Goal: Information Seeking & Learning: Learn about a topic

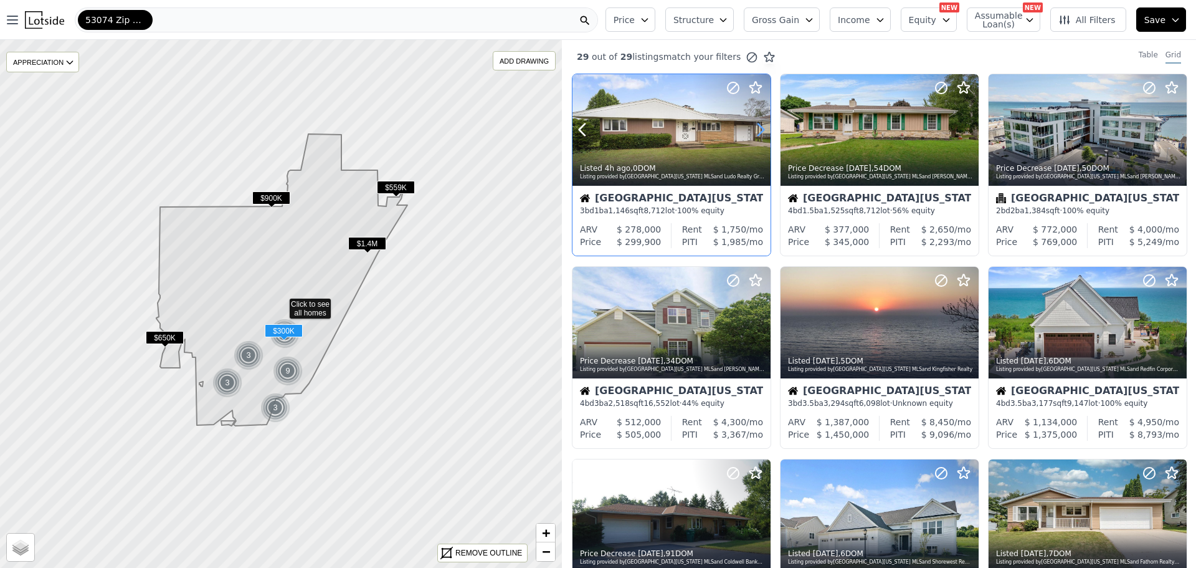
click at [761, 124] on icon at bounding box center [761, 130] width 20 height 20
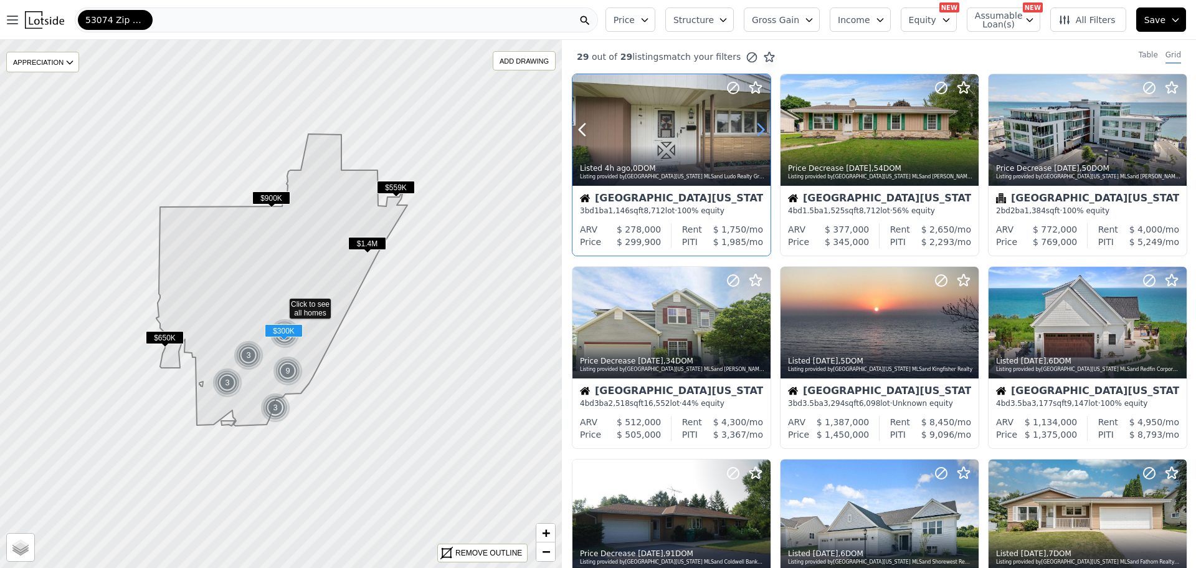
click at [758, 125] on icon at bounding box center [761, 130] width 20 height 20
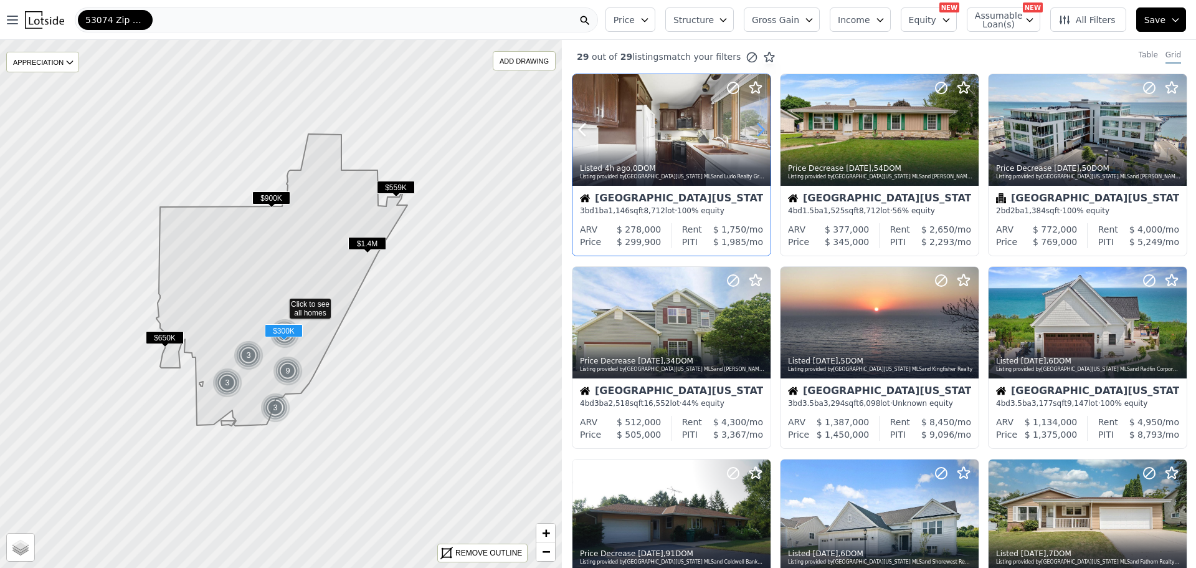
click at [758, 125] on icon at bounding box center [761, 130] width 20 height 20
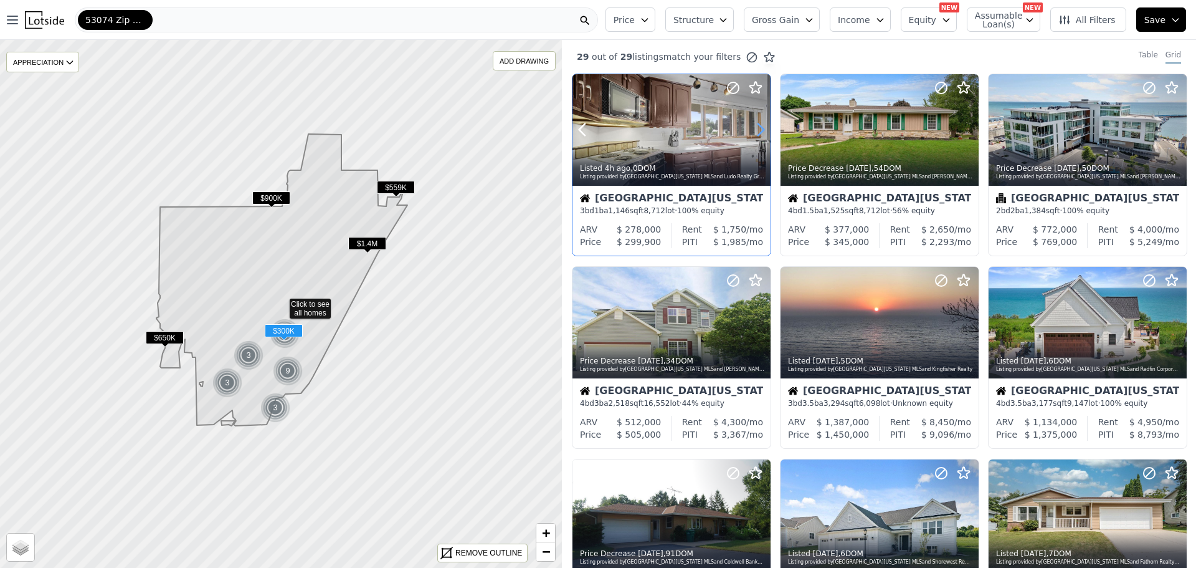
click at [758, 125] on icon at bounding box center [761, 130] width 20 height 20
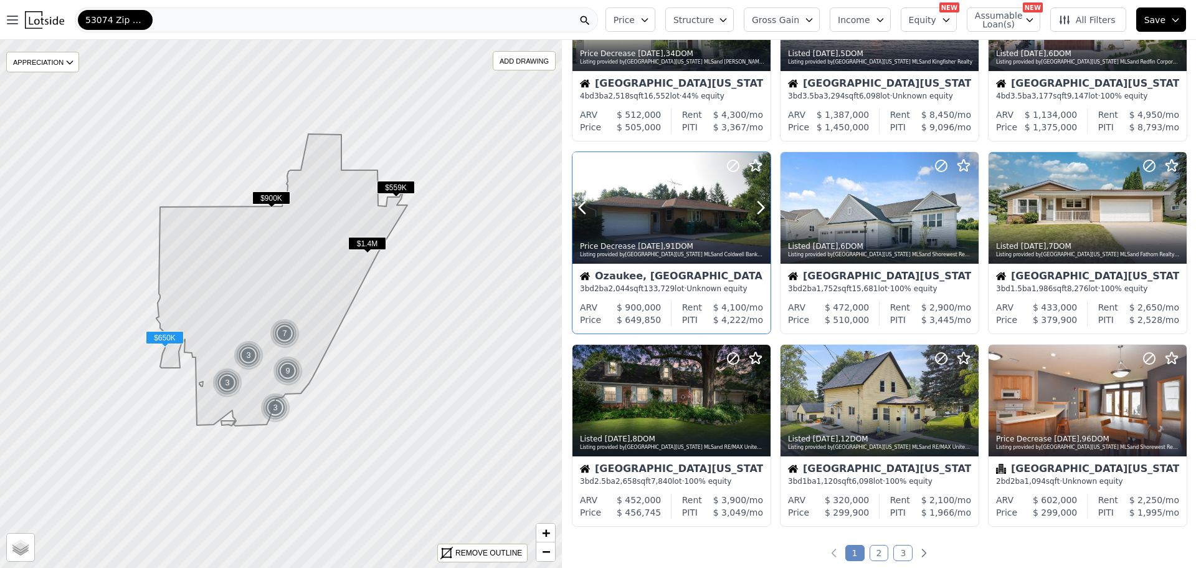
scroll to position [311, 0]
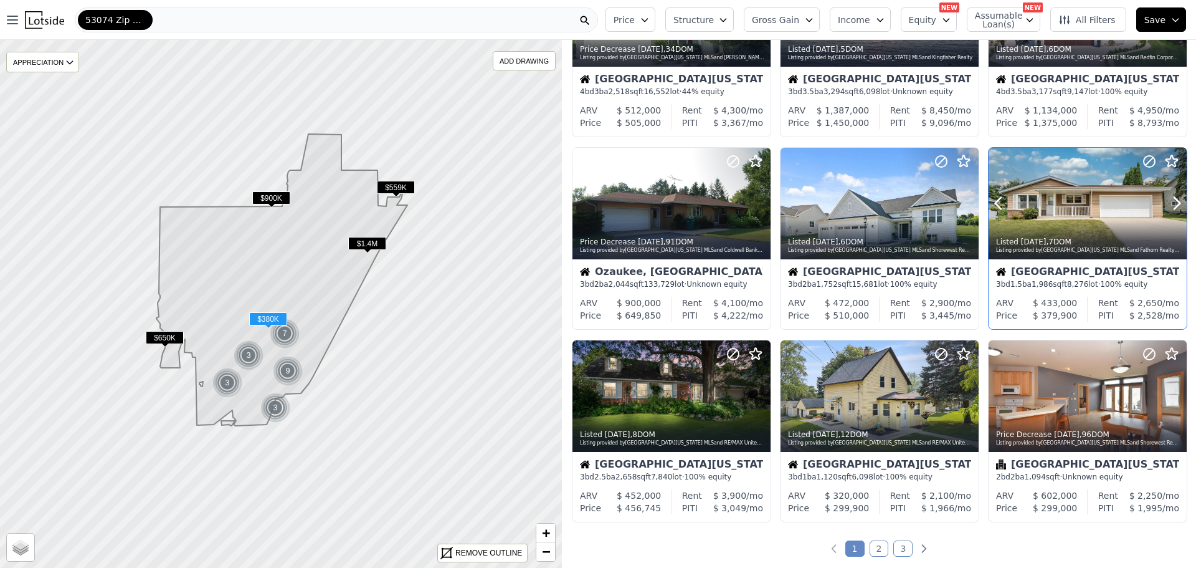
click at [1068, 202] on div at bounding box center [1088, 204] width 198 height 112
click at [847, 424] on div "Listed 2w ago , 12 DOM Listing provided by South Central Wisconsin MLS and RE/M…" at bounding box center [880, 437] width 198 height 30
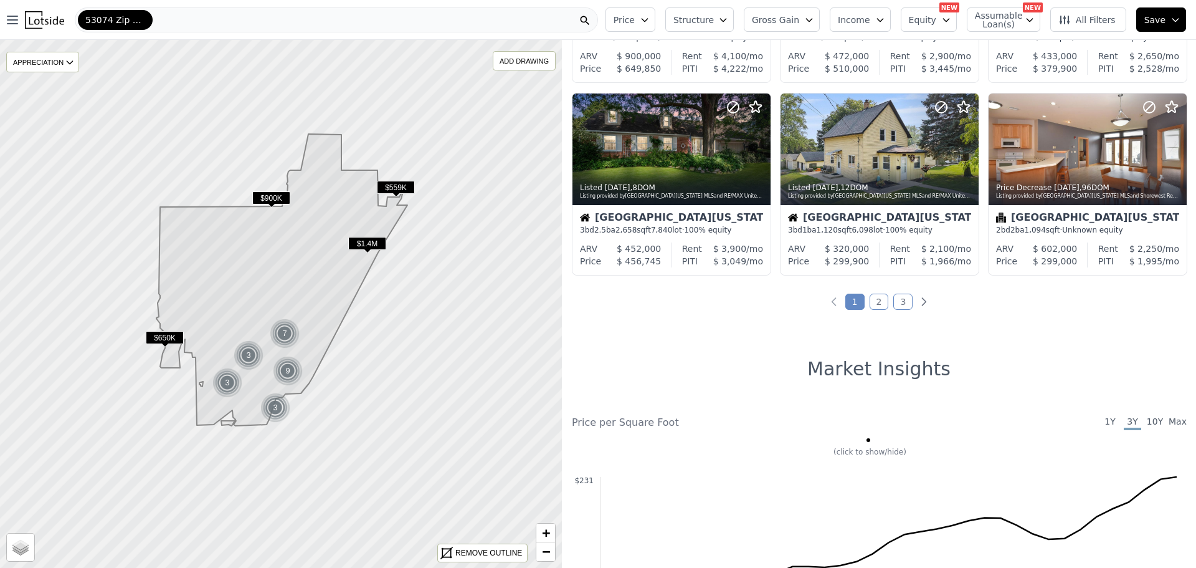
scroll to position [561, 0]
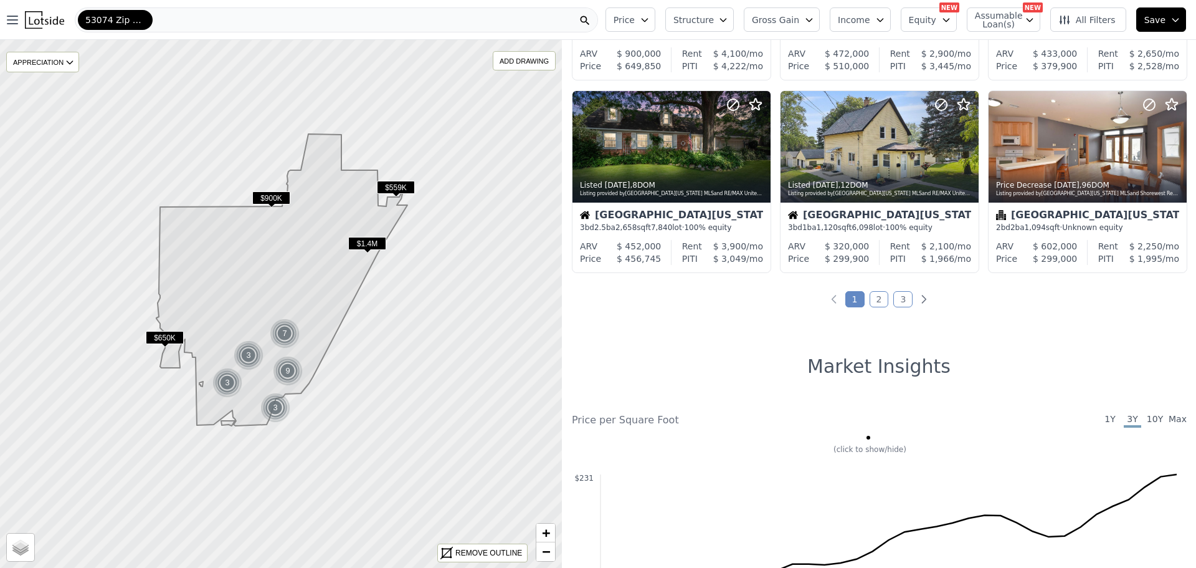
click at [875, 297] on link "2" at bounding box center [879, 299] width 19 height 16
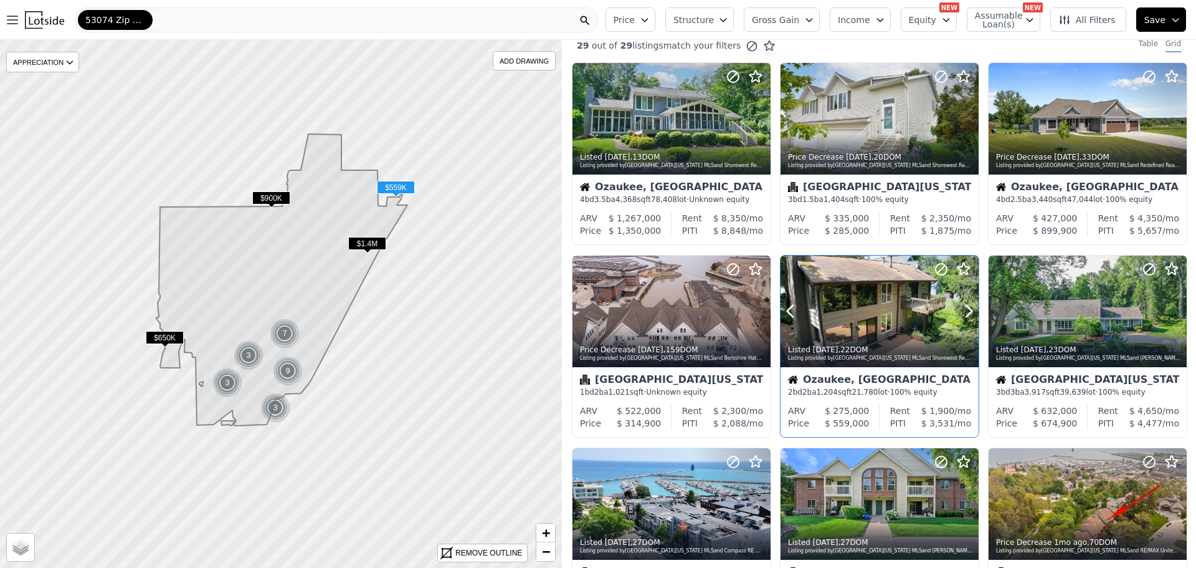
scroll to position [0, 0]
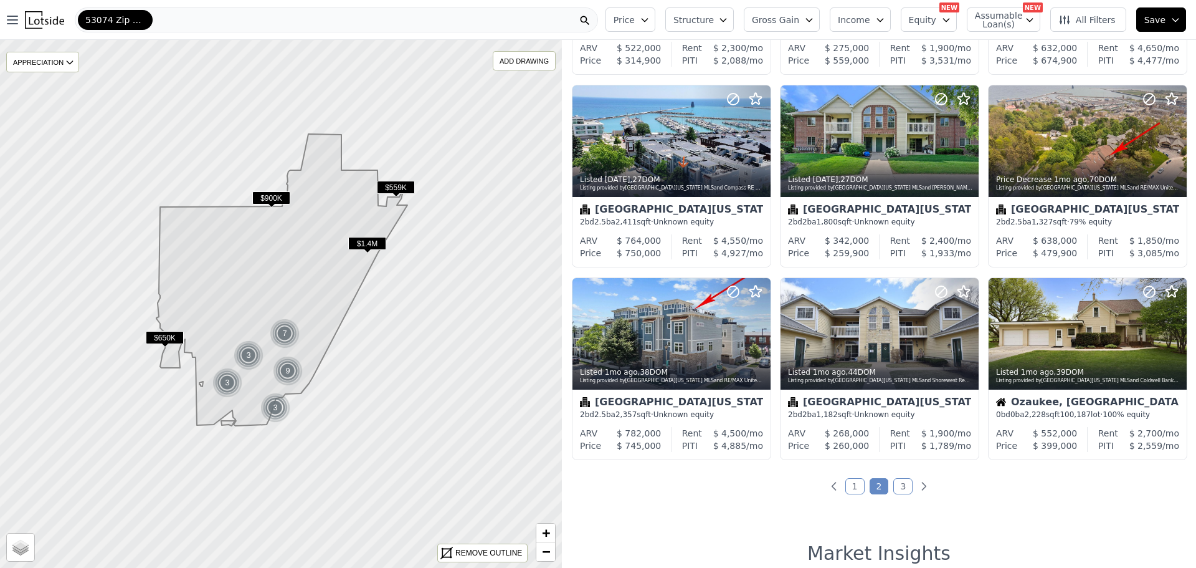
drag, startPoint x: 848, startPoint y: 485, endPoint x: 843, endPoint y: 480, distance: 7.5
click at [848, 485] on link "1" at bounding box center [854, 486] width 19 height 16
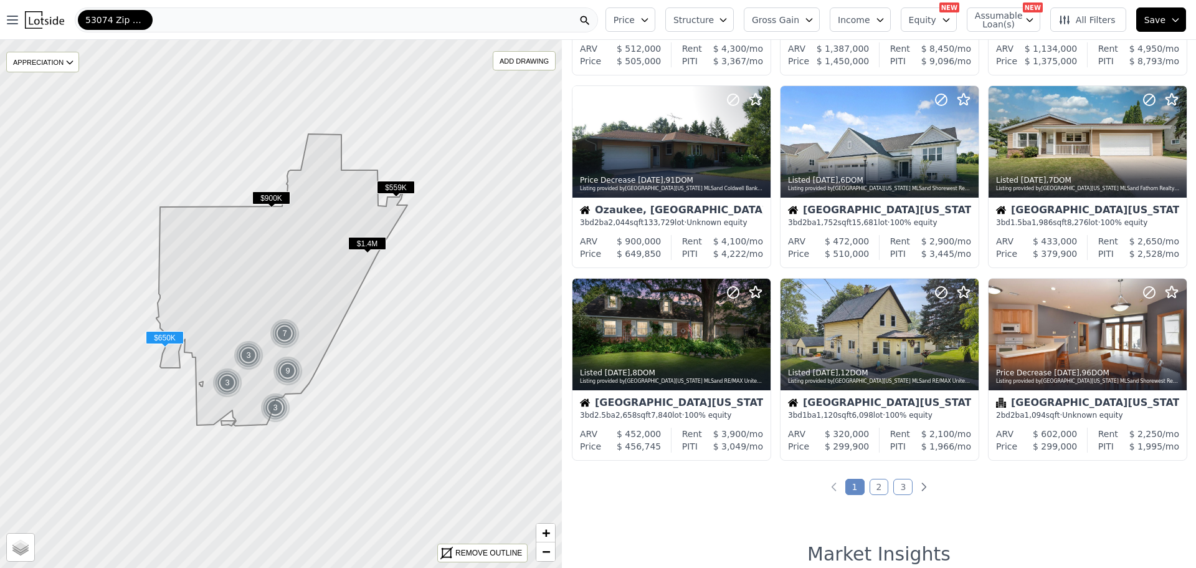
scroll to position [374, 0]
click at [655, 344] on div at bounding box center [672, 334] width 198 height 112
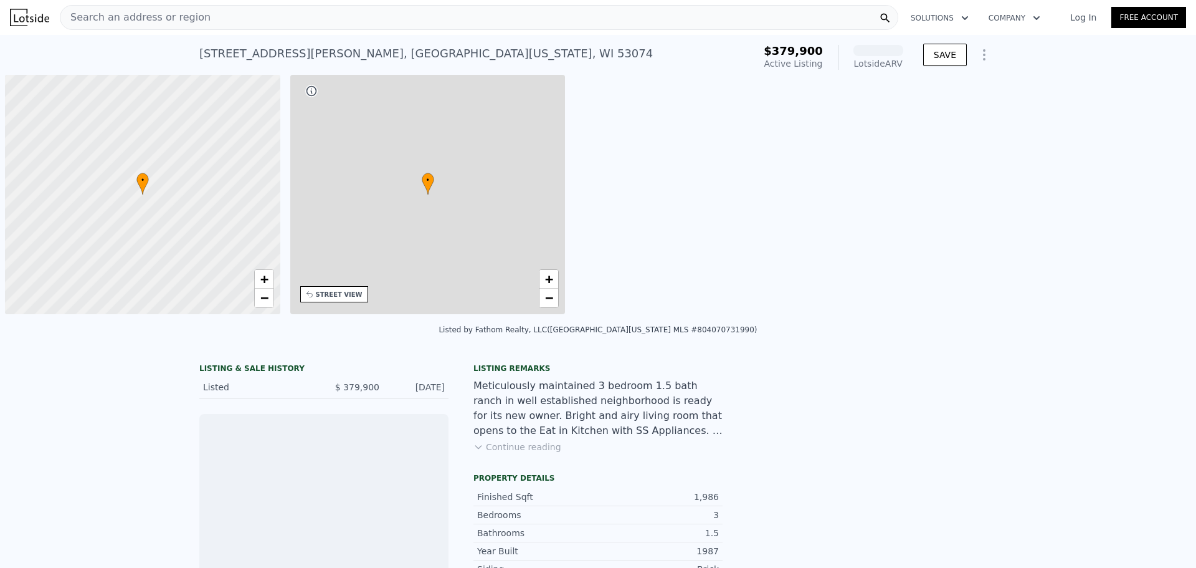
scroll to position [0, 5]
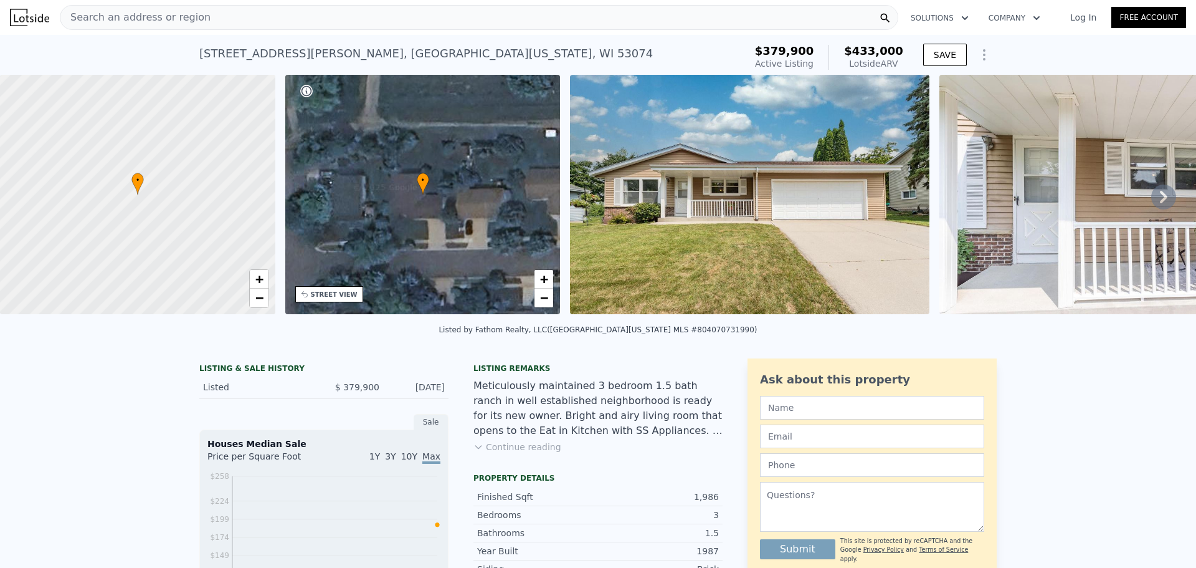
click at [1151, 206] on icon at bounding box center [1163, 196] width 25 height 25
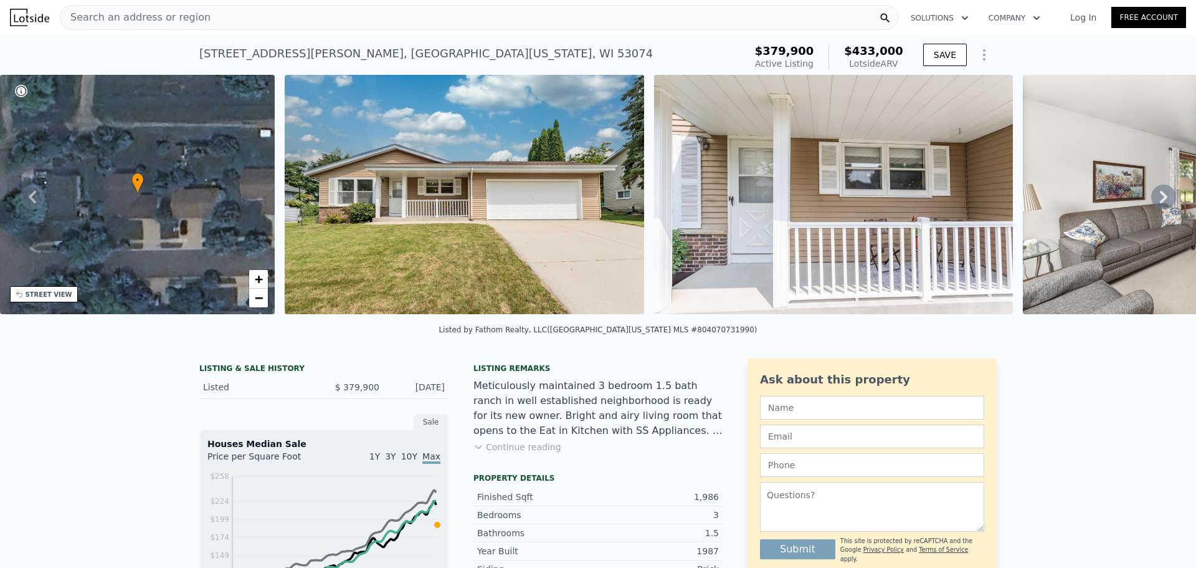
click at [1153, 202] on icon at bounding box center [1163, 196] width 25 height 25
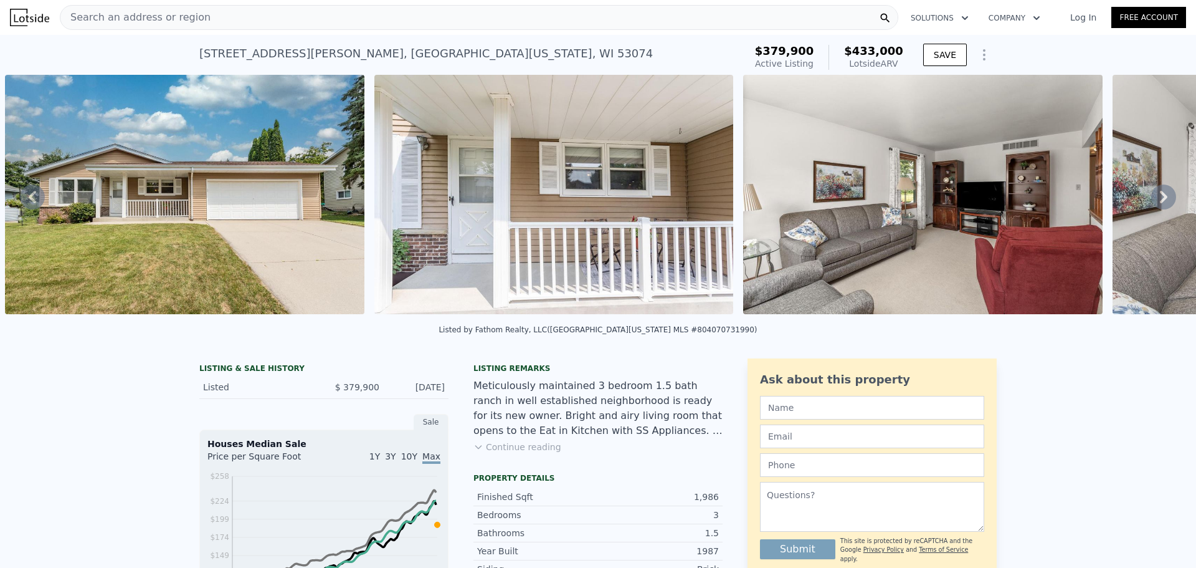
click at [1153, 202] on icon at bounding box center [1163, 196] width 25 height 25
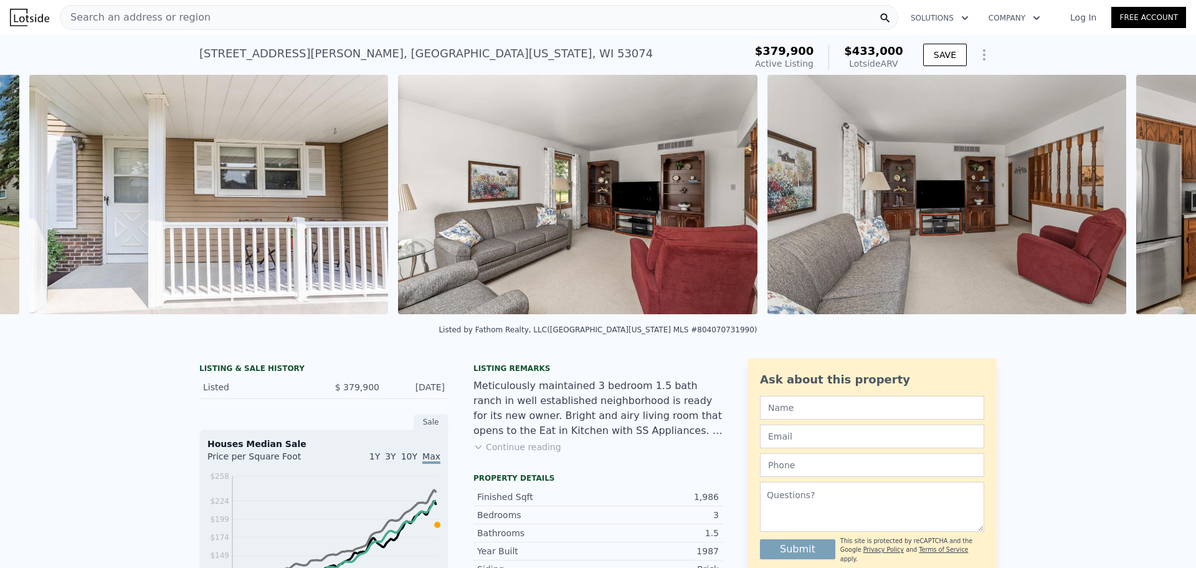
scroll to position [0, 939]
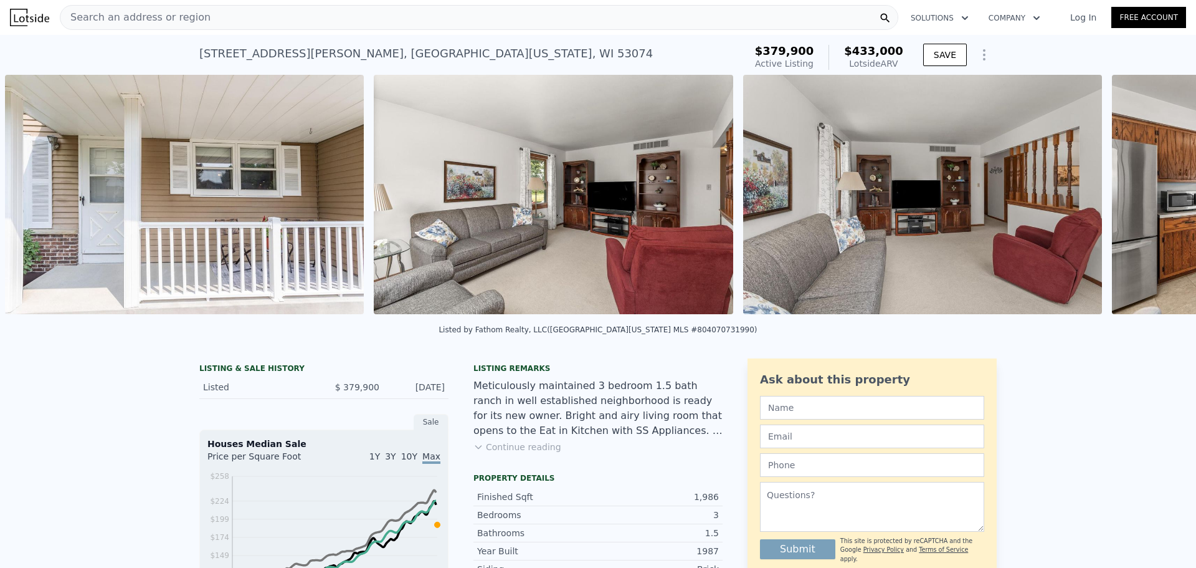
click at [1153, 202] on div "• + − • + − STREET VIEW Loading... SATELLITE VIEW" at bounding box center [598, 197] width 1196 height 244
click at [1153, 202] on icon at bounding box center [1163, 196] width 25 height 25
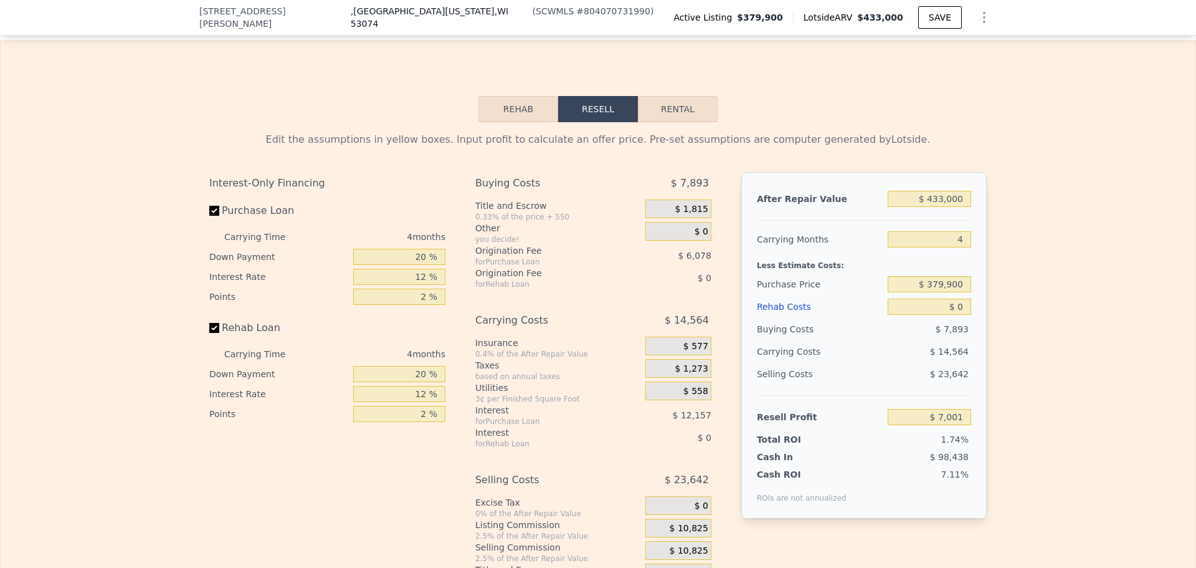
scroll to position [1678, 0]
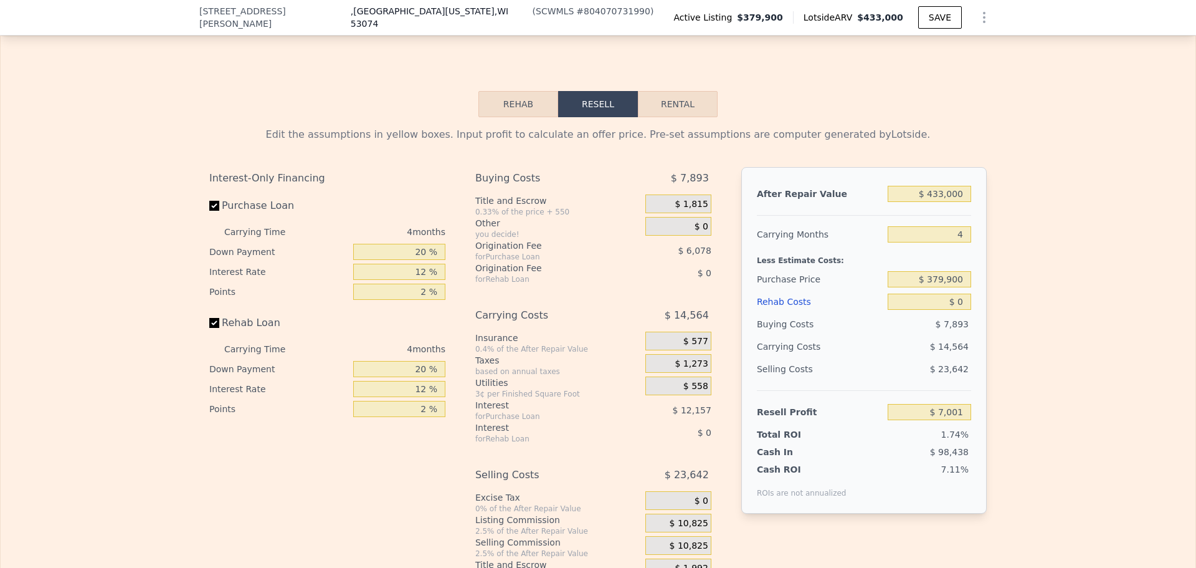
click at [516, 117] on button "Rehab" at bounding box center [518, 104] width 80 height 26
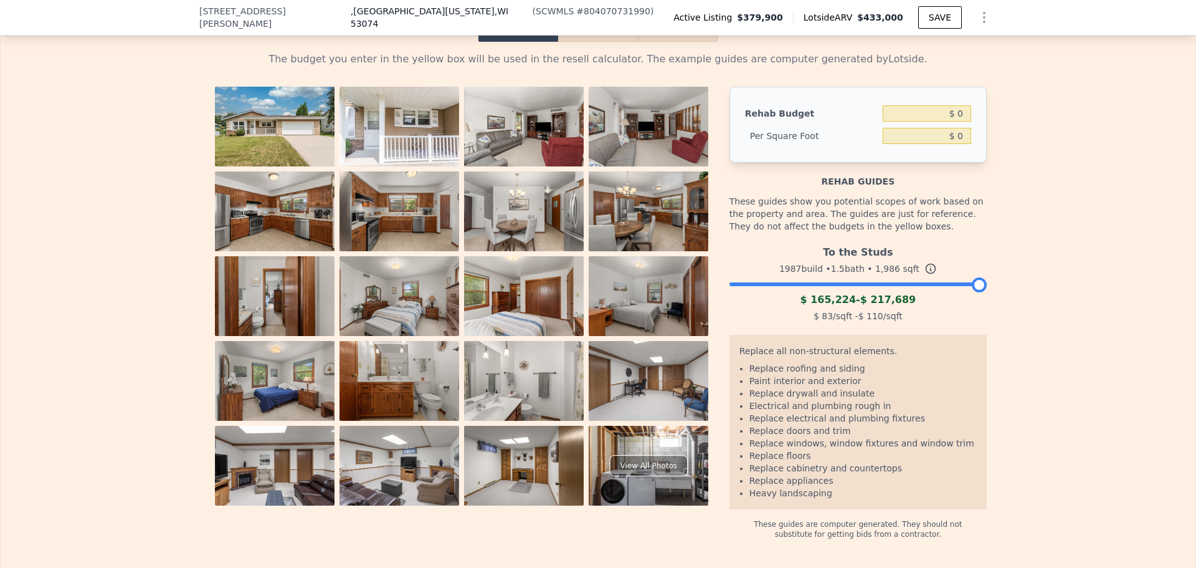
scroll to position [1740, 0]
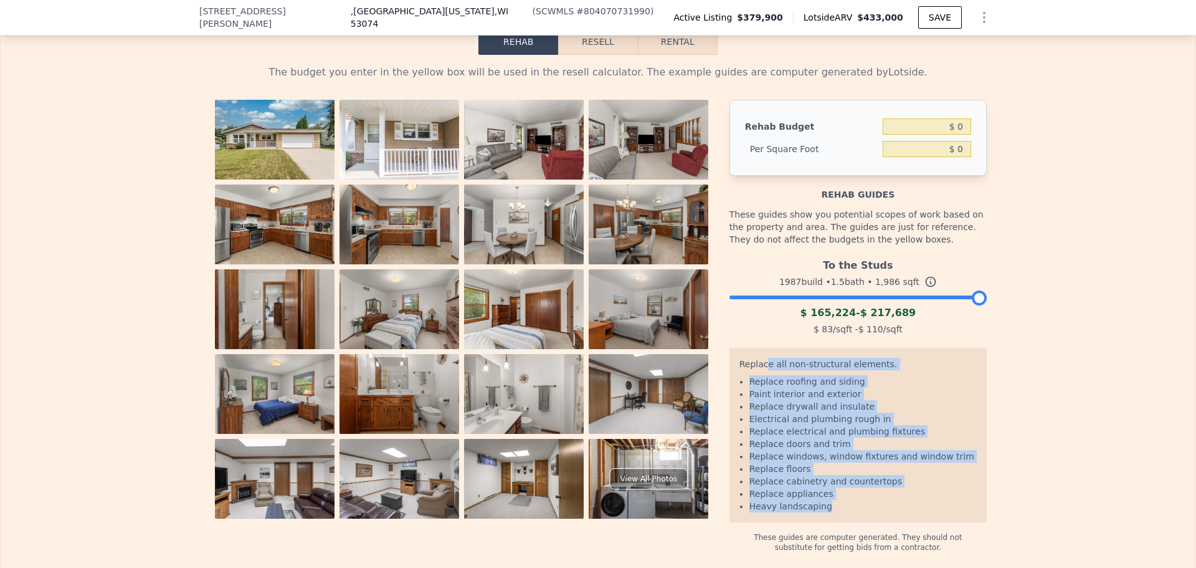
drag, startPoint x: 761, startPoint y: 381, endPoint x: 850, endPoint y: 520, distance: 165.0
click at [850, 520] on div "Replace all non-structural elements. Replace roofing and siding Paint interior …" at bounding box center [857, 435] width 257 height 174
click at [850, 512] on li "Heavy landscaping" at bounding box center [862, 506] width 227 height 12
drag, startPoint x: 850, startPoint y: 520, endPoint x: 784, endPoint y: 389, distance: 146.5
click at [784, 389] on div "Replace all non-structural elements. Replace roofing and siding Paint interior …" at bounding box center [857, 435] width 257 height 174
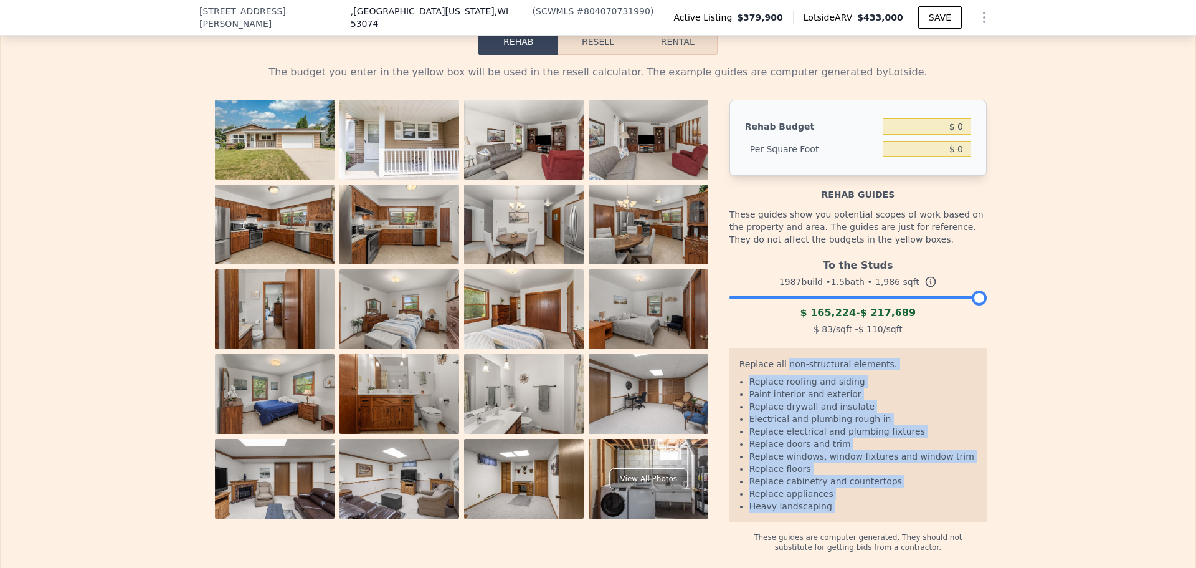
click at [784, 375] on div "Replace all non-structural elements." at bounding box center [857, 366] width 237 height 17
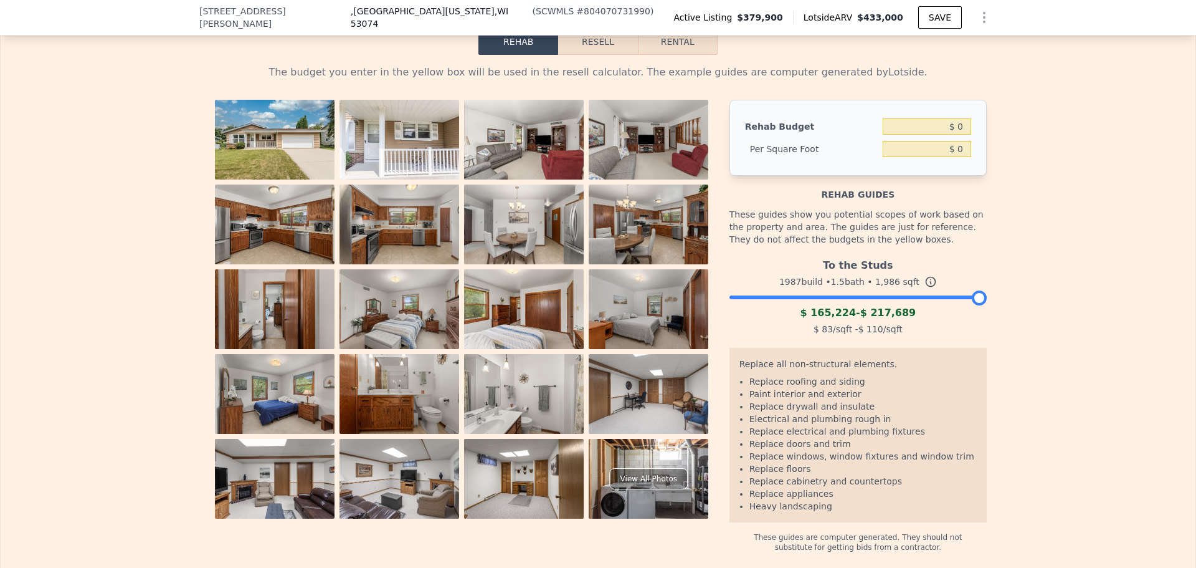
click at [787, 201] on div "Rehab guides" at bounding box center [857, 188] width 257 height 25
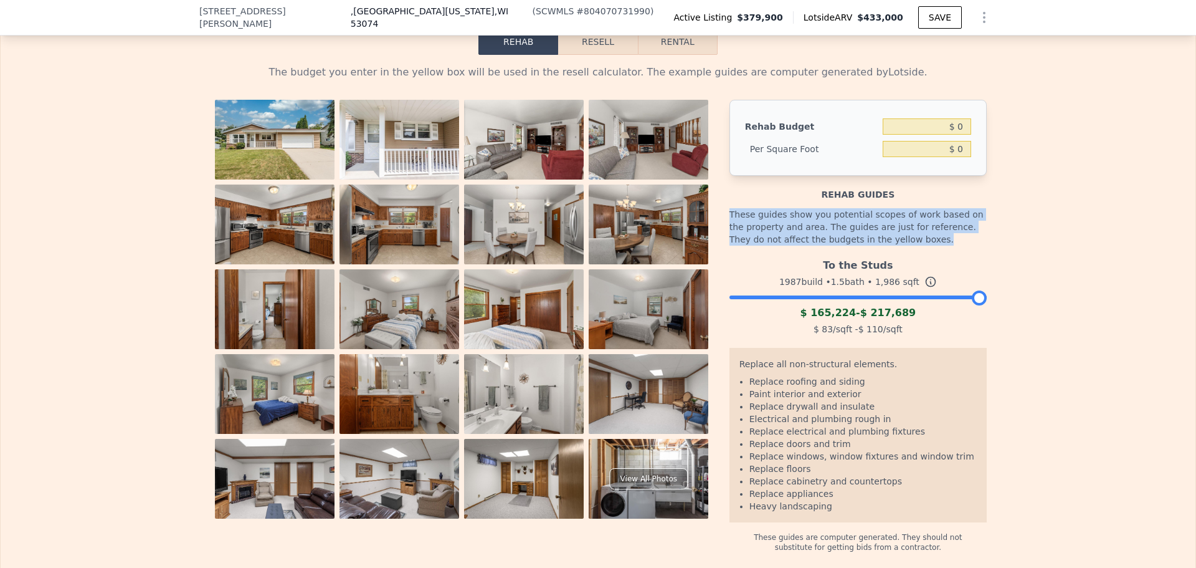
drag, startPoint x: 726, startPoint y: 225, endPoint x: 922, endPoint y: 261, distance: 198.9
click at [922, 253] on div "These guides show you potential scopes of work based on the property and area. …" at bounding box center [857, 227] width 257 height 52
drag, startPoint x: 922, startPoint y: 261, endPoint x: 853, endPoint y: 235, distance: 73.1
click at [853, 235] on div "These guides show you potential scopes of work based on the property and area. …" at bounding box center [857, 227] width 257 height 52
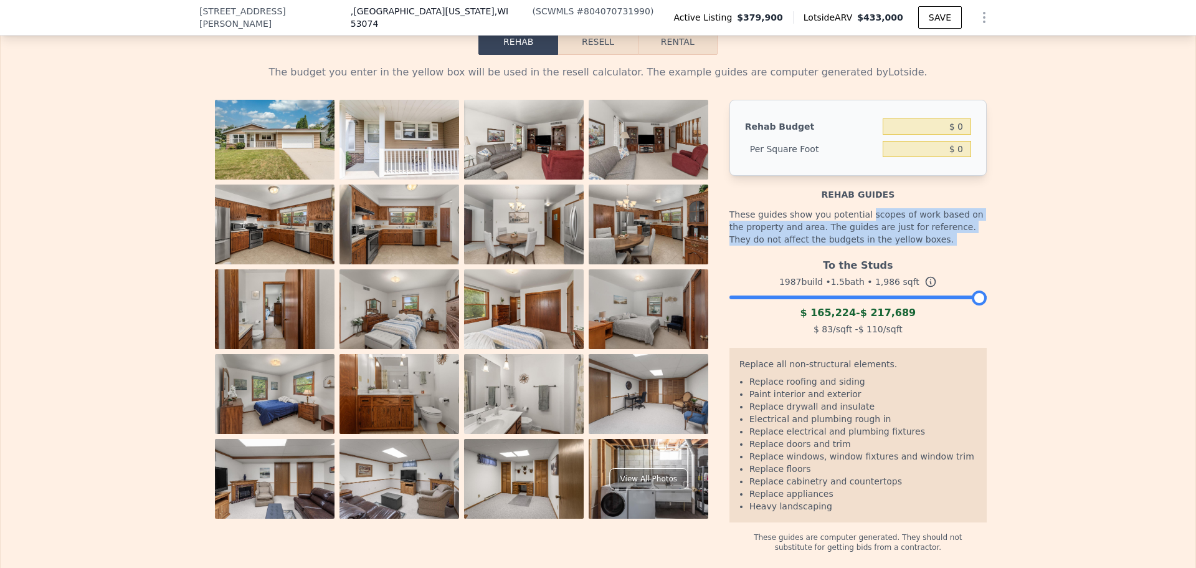
click at [853, 235] on div "These guides show you potential scopes of work based on the property and area. …" at bounding box center [857, 227] width 257 height 52
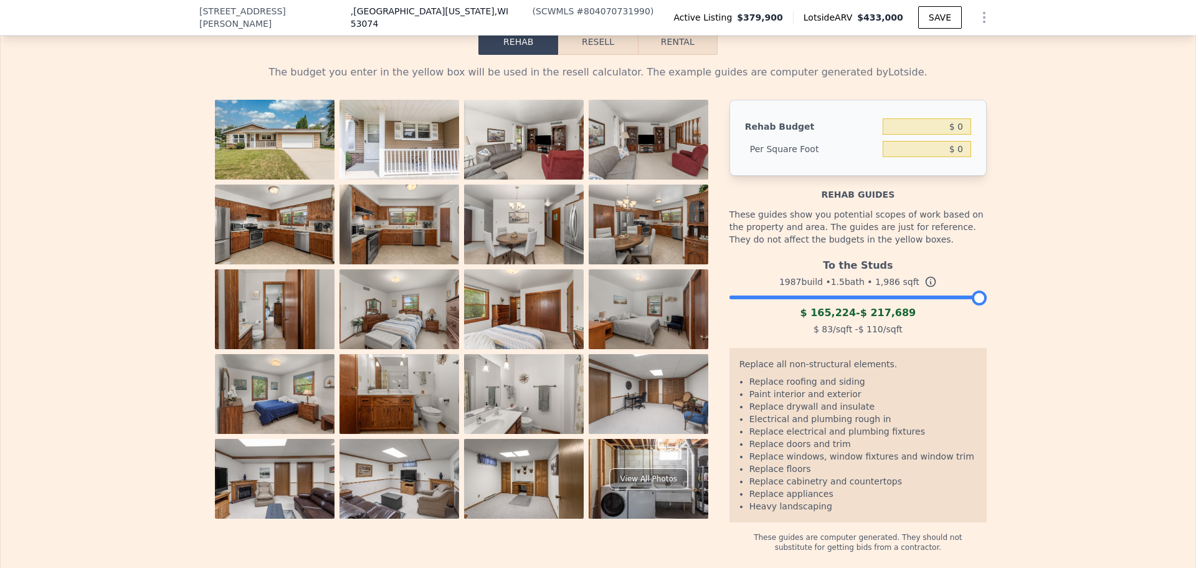
click at [601, 55] on button "Resell" at bounding box center [597, 42] width 79 height 26
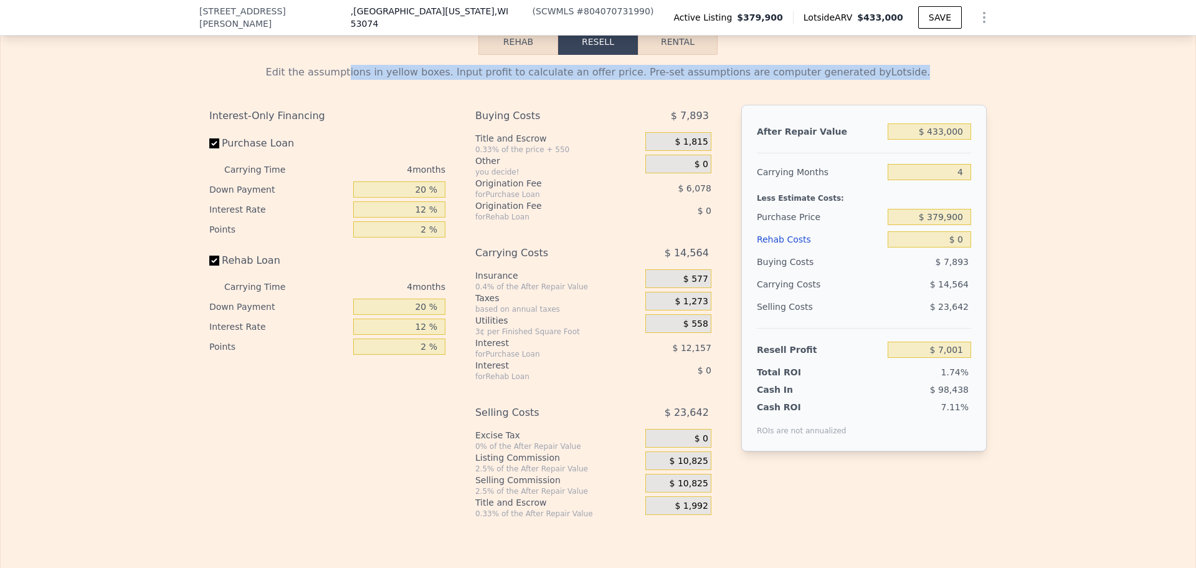
drag, startPoint x: 374, startPoint y: 88, endPoint x: 910, endPoint y: 103, distance: 536.6
click at [910, 103] on div "Edit the assumptions in yellow boxes. Input profit to calculate an offer price.…" at bounding box center [597, 292] width 777 height 454
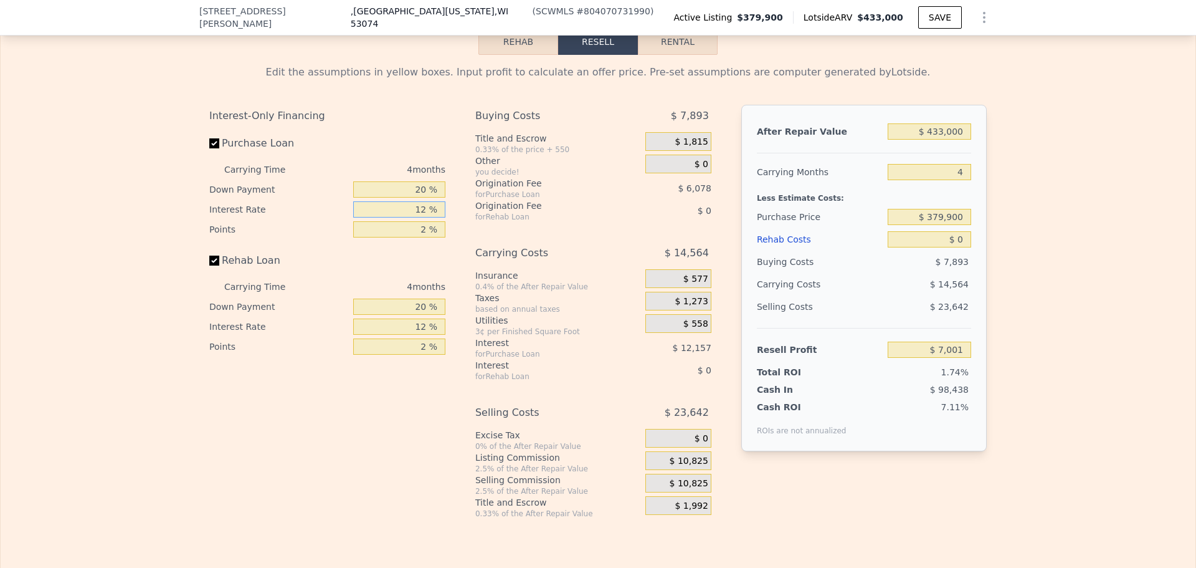
drag, startPoint x: 378, startPoint y: 232, endPoint x: 480, endPoint y: 229, distance: 102.2
click at [480, 229] on div "Interest-Only Financing Purchase Loan Carrying Time 4 months Down Payment 20 % …" at bounding box center [597, 312] width 777 height 414
type input "6 %"
type input "$ 13,077"
type input "6.5 %"
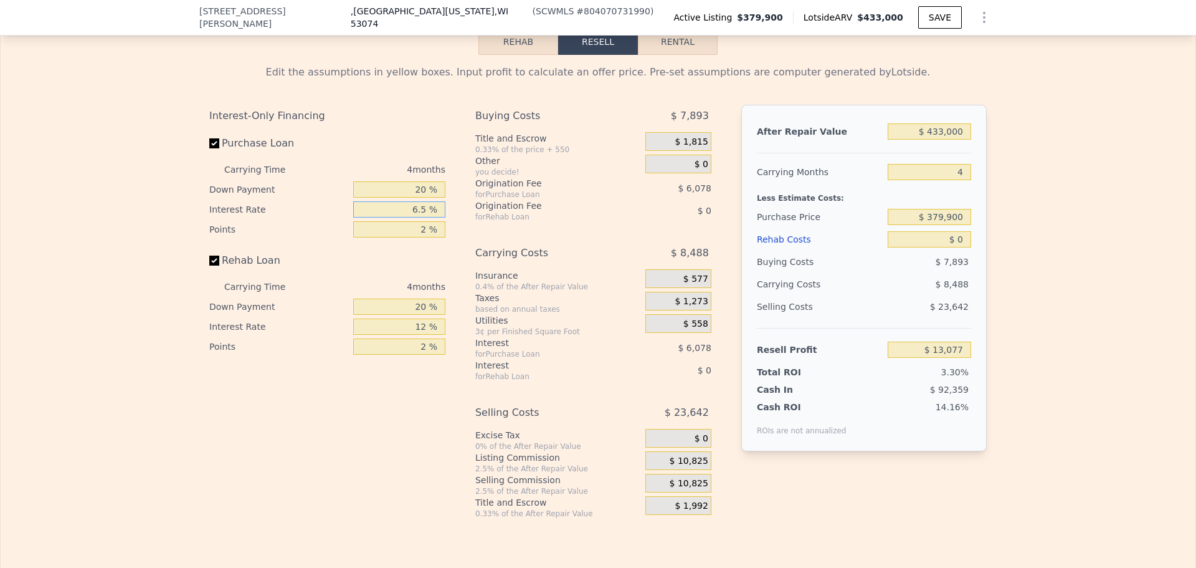
type input "$ 12,573"
type input "6.5 %"
click at [387, 217] on input "6.5 %" at bounding box center [399, 209] width 92 height 16
click at [888, 225] on input "$ 379,900" at bounding box center [929, 217] width 83 height 16
click at [895, 247] on input "$ 0" at bounding box center [929, 239] width 83 height 16
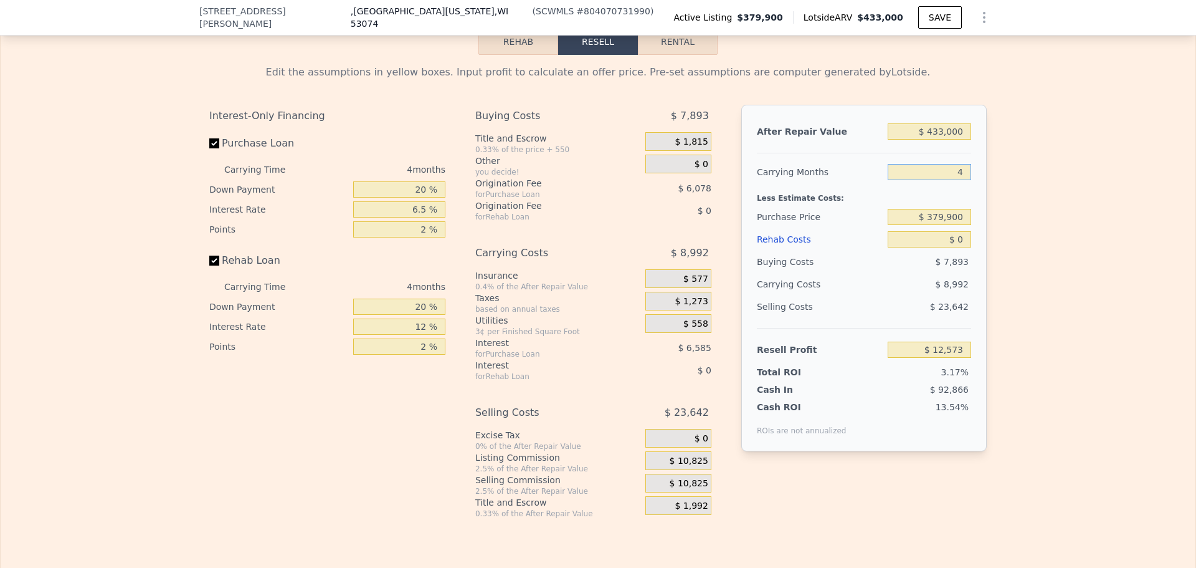
click at [891, 180] on input "4" at bounding box center [929, 172] width 83 height 16
click at [893, 140] on input "$ 433,000" at bounding box center [929, 131] width 83 height 16
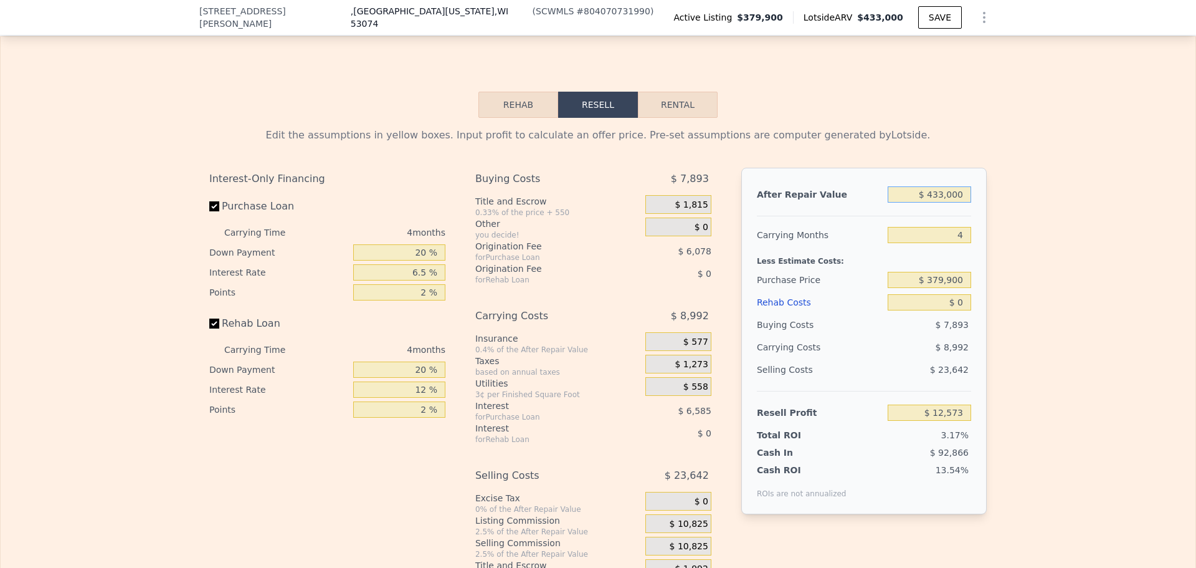
scroll to position [1678, 0]
click at [214, 328] on input "Rehab Loan" at bounding box center [214, 323] width 10 height 10
checkbox input "false"
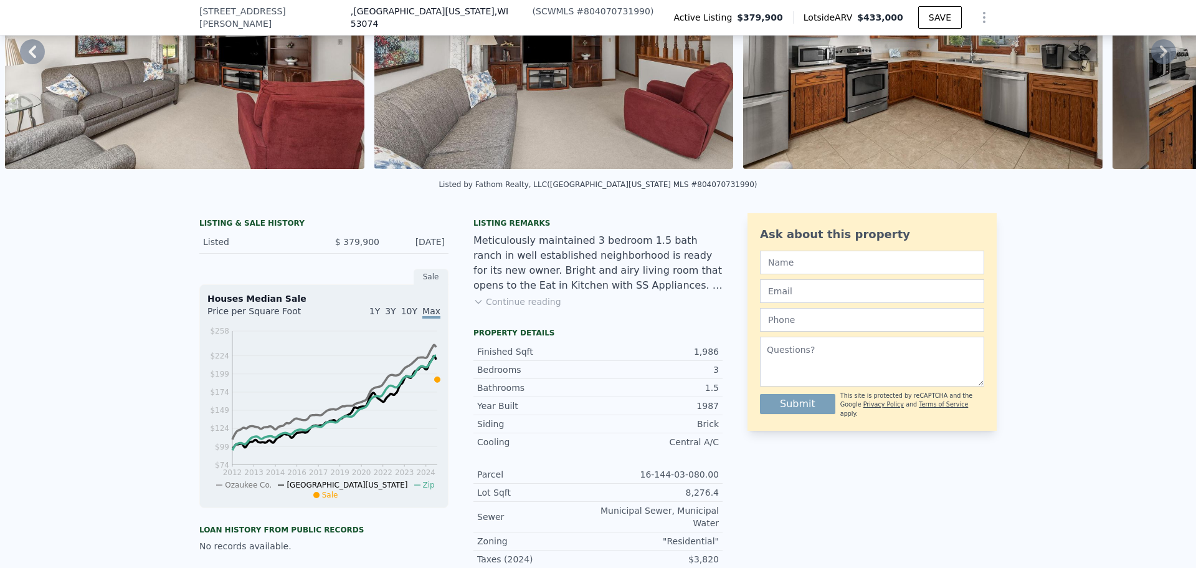
scroll to position [120, 0]
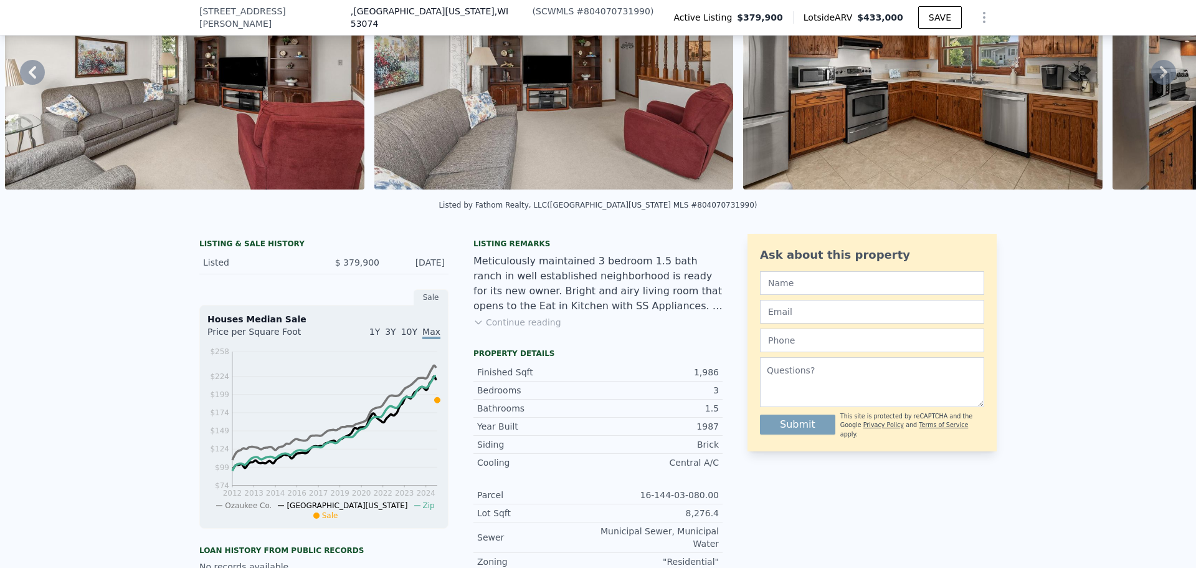
click at [513, 328] on button "Continue reading" at bounding box center [517, 322] width 88 height 12
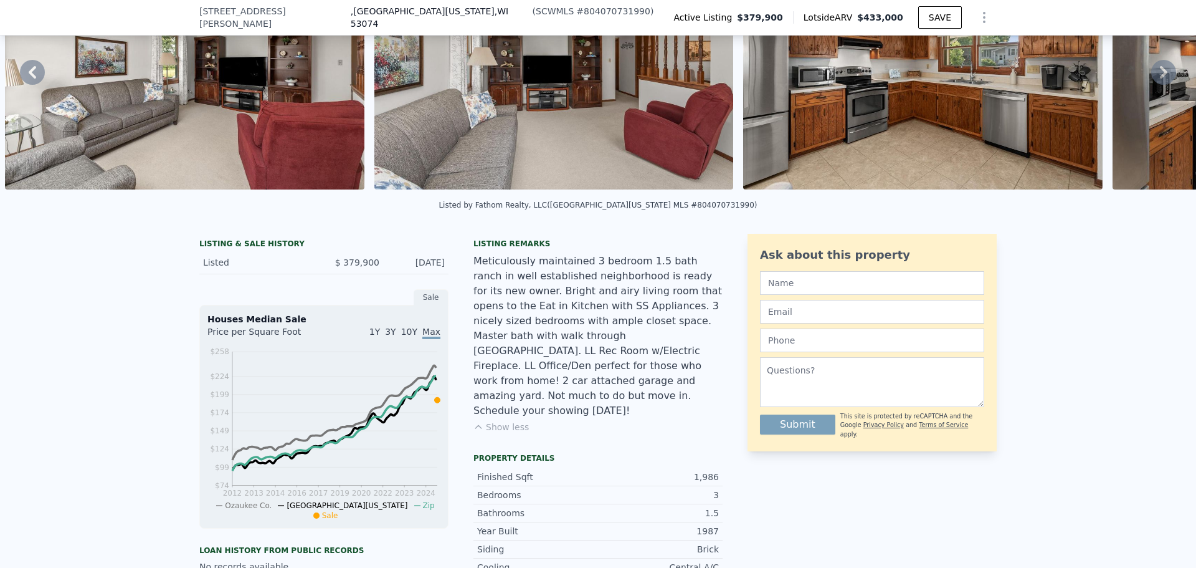
click at [262, 251] on div "LISTING & SALE HISTORY" at bounding box center [323, 245] width 249 height 12
click at [205, 267] on div "Listed" at bounding box center [258, 262] width 111 height 12
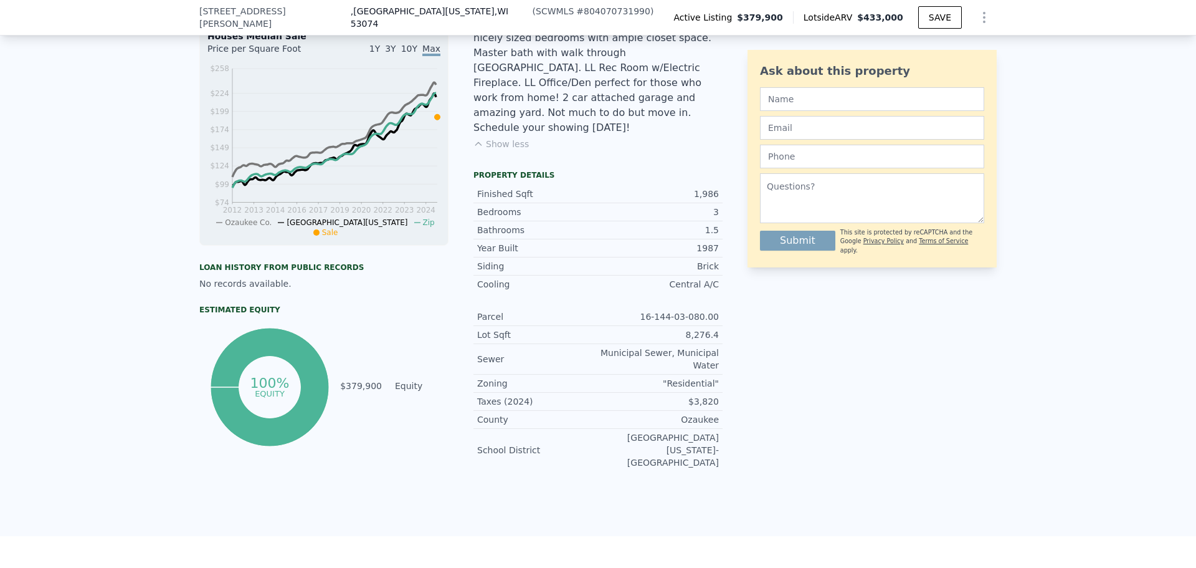
scroll to position [432, 0]
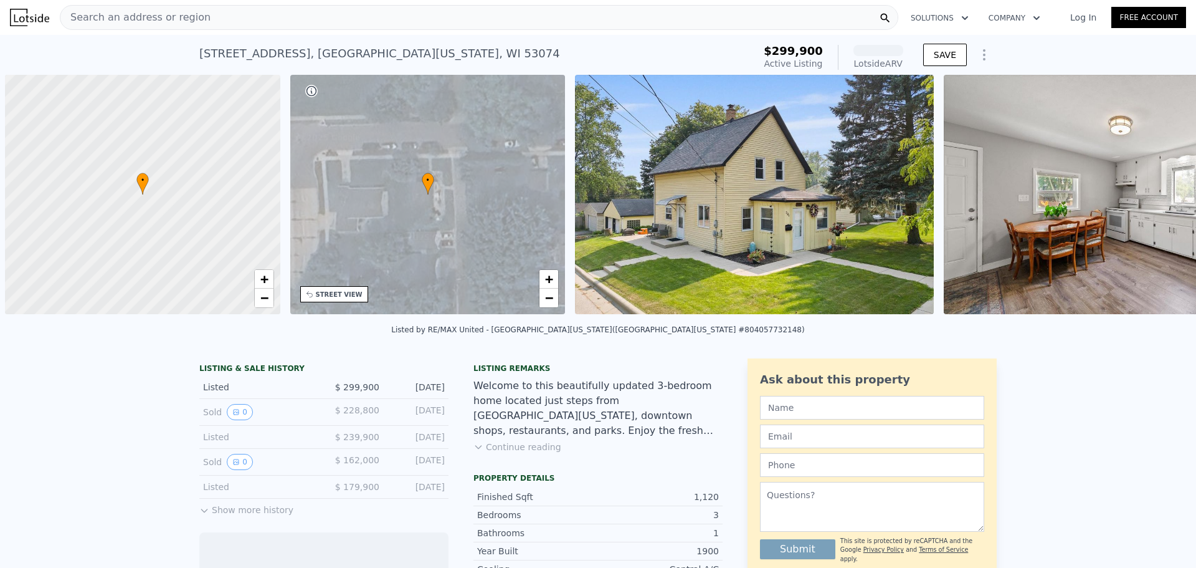
scroll to position [0, 5]
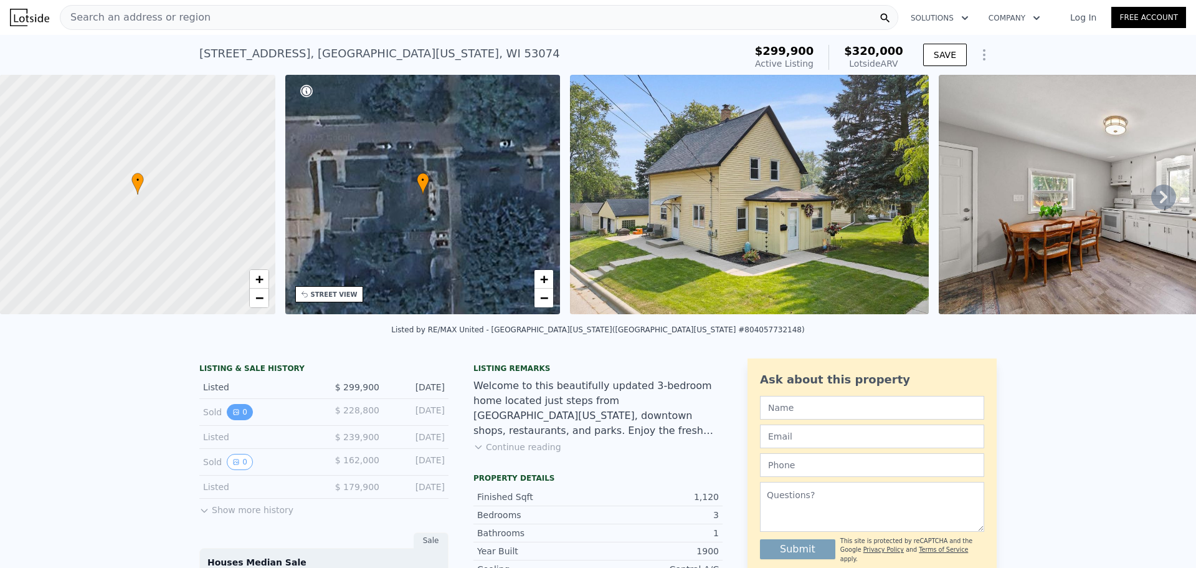
click at [232, 416] on icon "View historical data" at bounding box center [235, 411] width 7 height 7
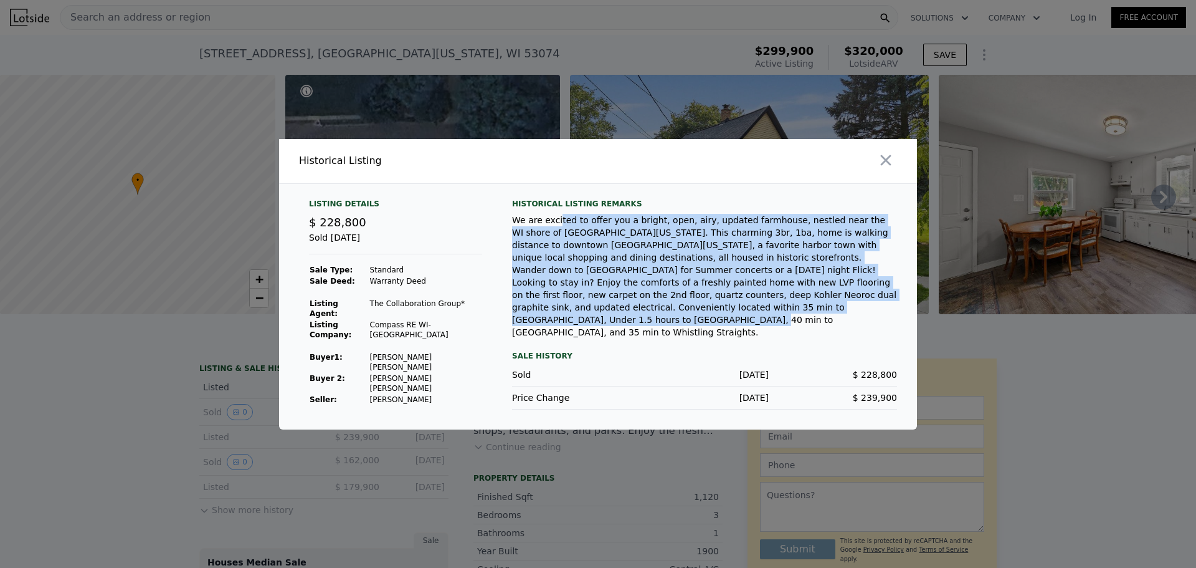
drag, startPoint x: 554, startPoint y: 232, endPoint x: 900, endPoint y: 304, distance: 353.1
click at [900, 304] on div "Listing Details $ 228,800 Sold Sep 7, 2022 Sale Type: Standard Sale Deed: Warra…" at bounding box center [598, 314] width 638 height 230
click at [761, 300] on div "We are excited to offer you a bright, open, airy, updated farmhouse, nestled ne…" at bounding box center [704, 276] width 385 height 125
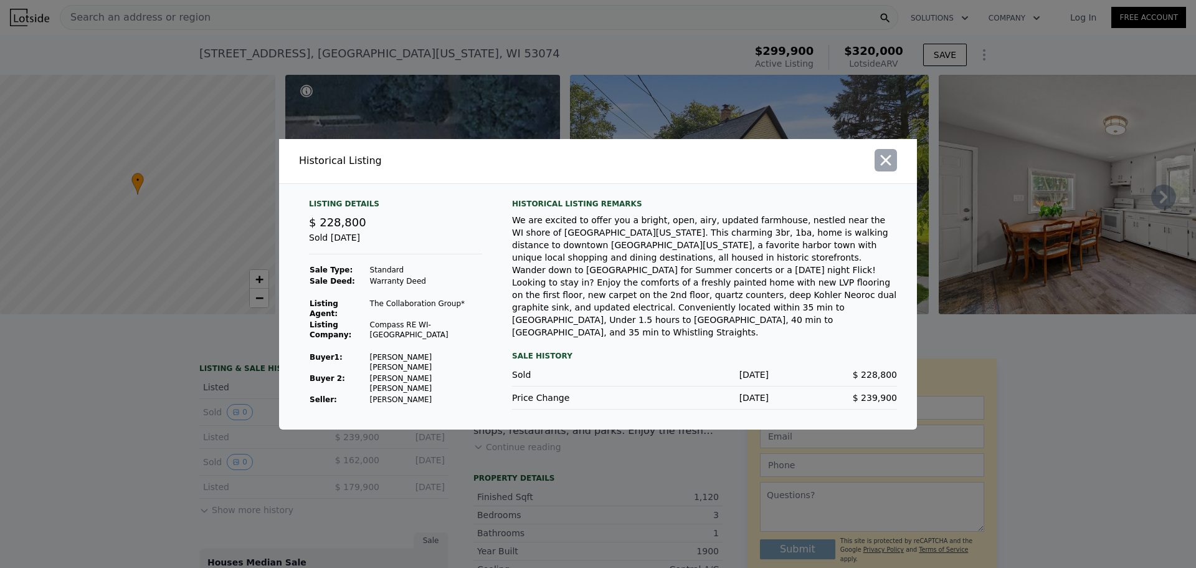
click at [886, 169] on icon "button" at bounding box center [885, 159] width 17 height 17
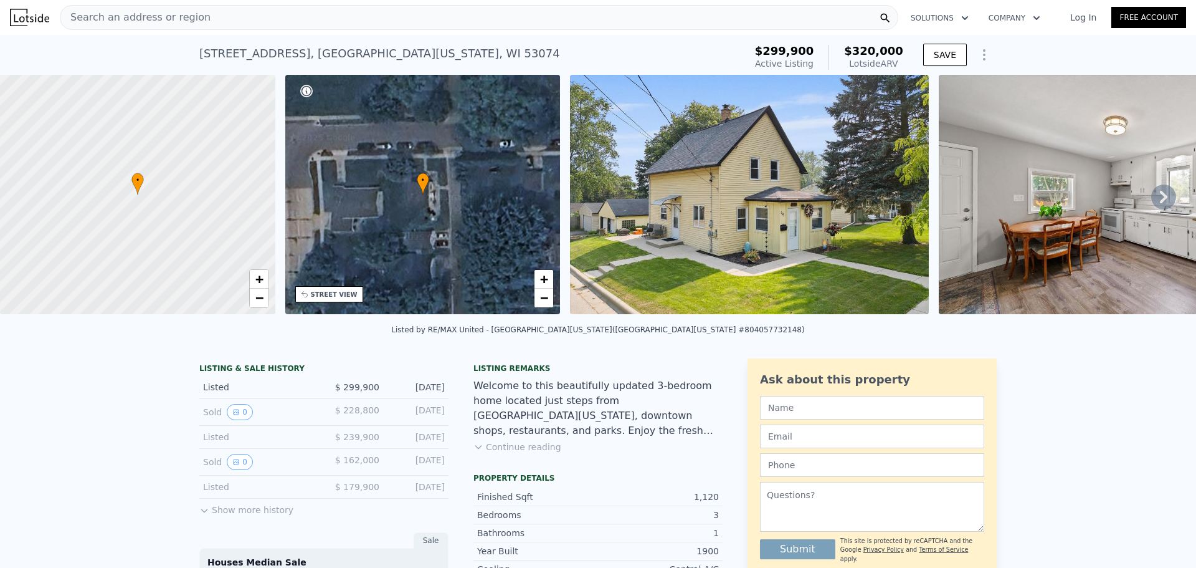
click at [1160, 196] on icon at bounding box center [1163, 197] width 7 height 12
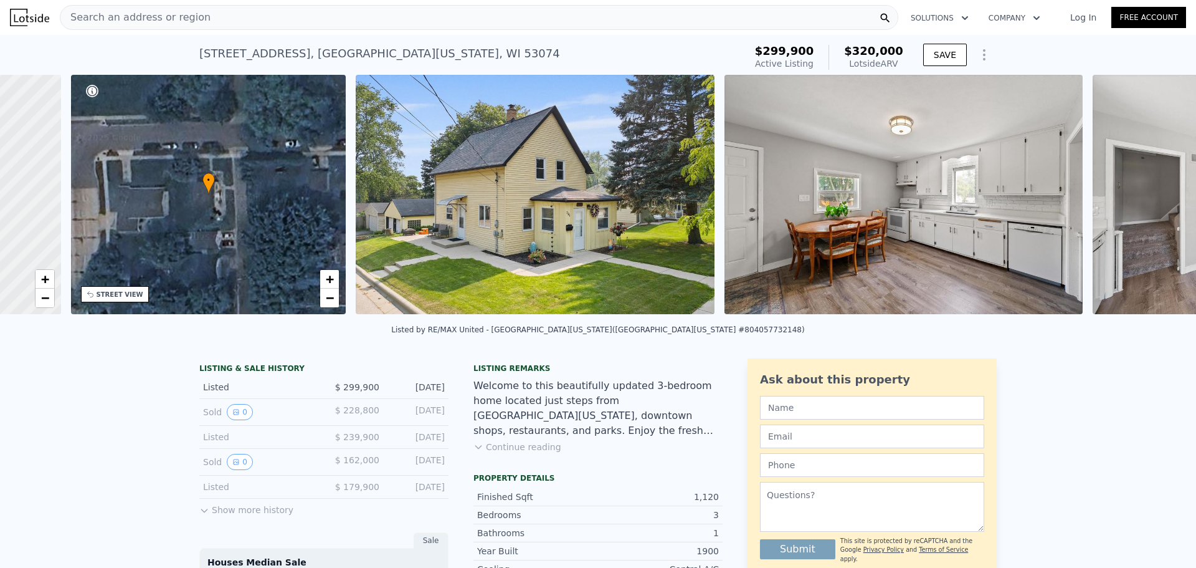
click at [1152, 196] on div "• + − • + − STREET VIEW Loading... SATELLITE VIEW" at bounding box center [598, 197] width 1196 height 244
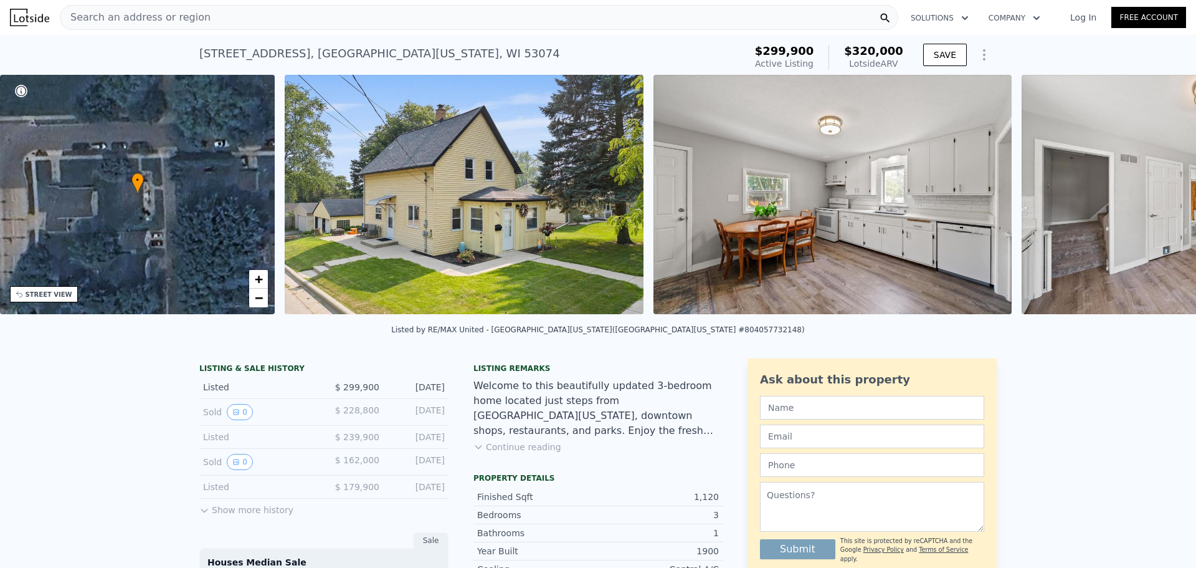
click at [1152, 197] on div "• + − • + − STREET VIEW Loading... SATELLITE VIEW" at bounding box center [598, 197] width 1196 height 244
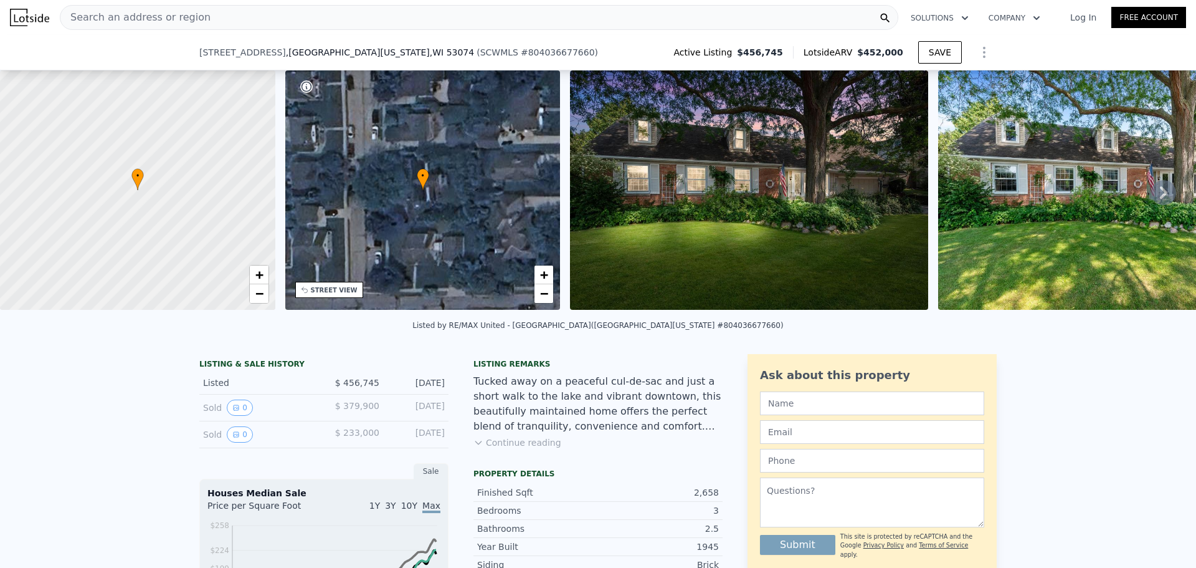
scroll to position [120, 0]
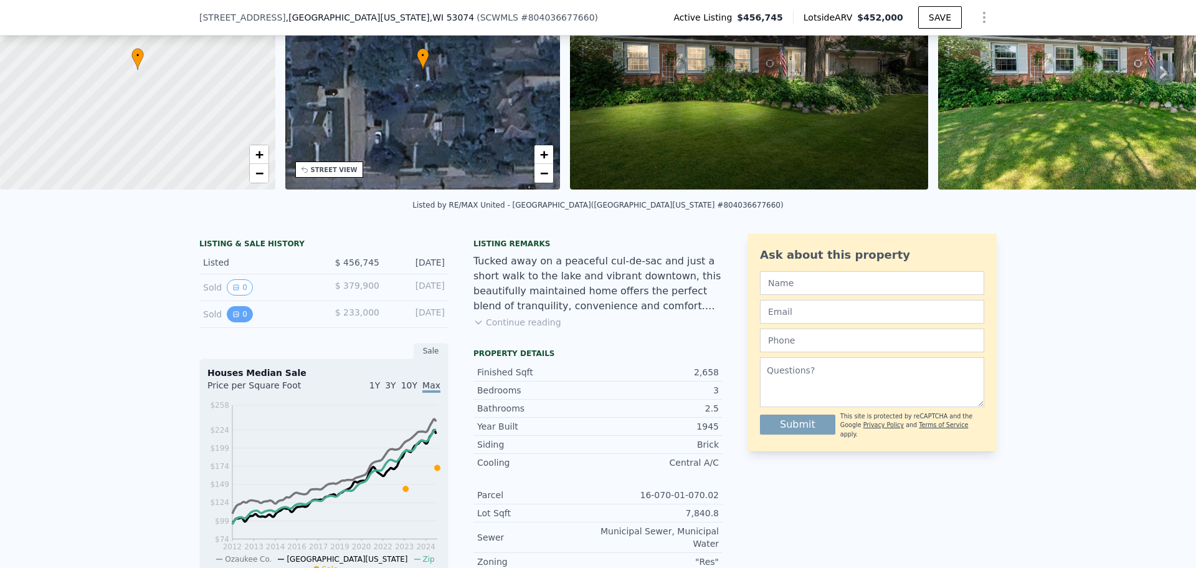
click at [227, 322] on button "0" at bounding box center [240, 314] width 26 height 16
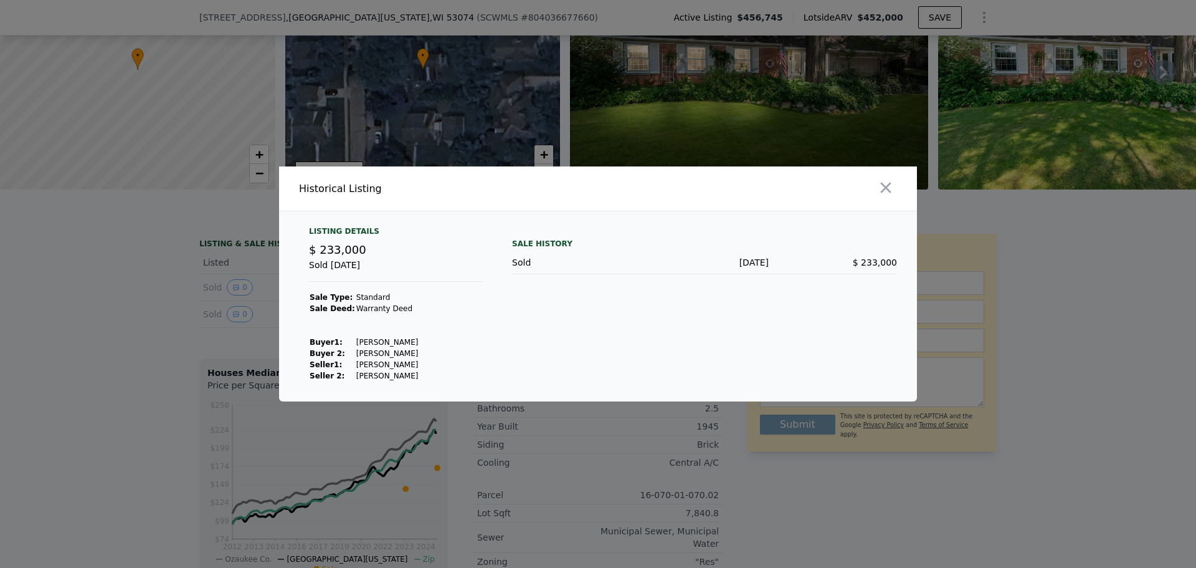
click at [384, 375] on td "[PERSON_NAME]" at bounding box center [388, 375] width 64 height 11
click at [356, 377] on td "[PERSON_NAME]" at bounding box center [388, 375] width 64 height 11
click at [368, 377] on td "[PERSON_NAME]" at bounding box center [388, 375] width 64 height 11
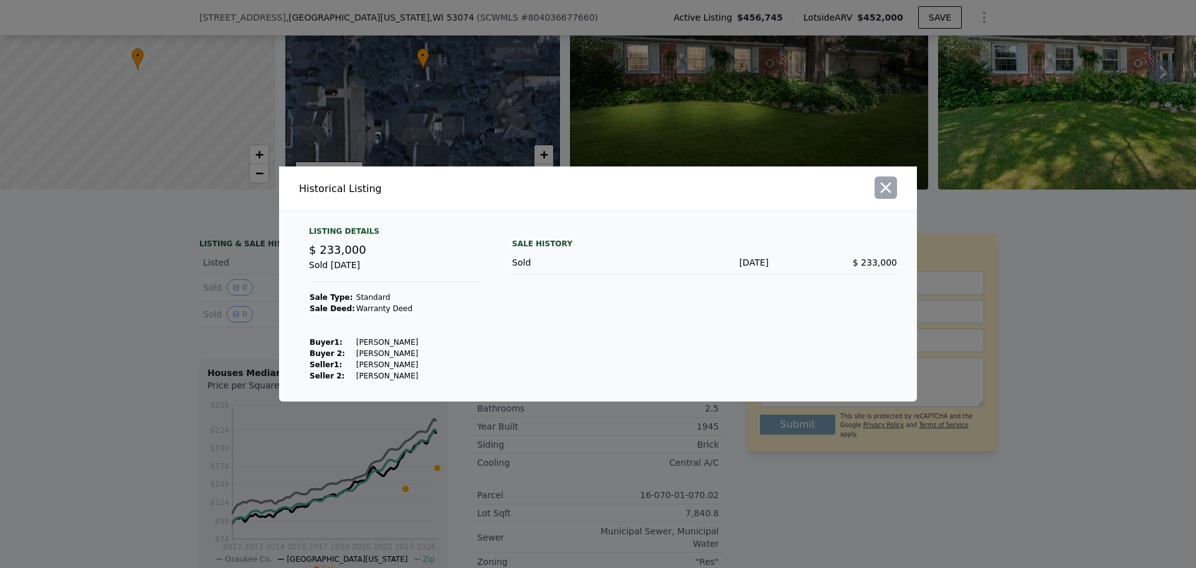
click at [878, 187] on icon "button" at bounding box center [885, 187] width 17 height 17
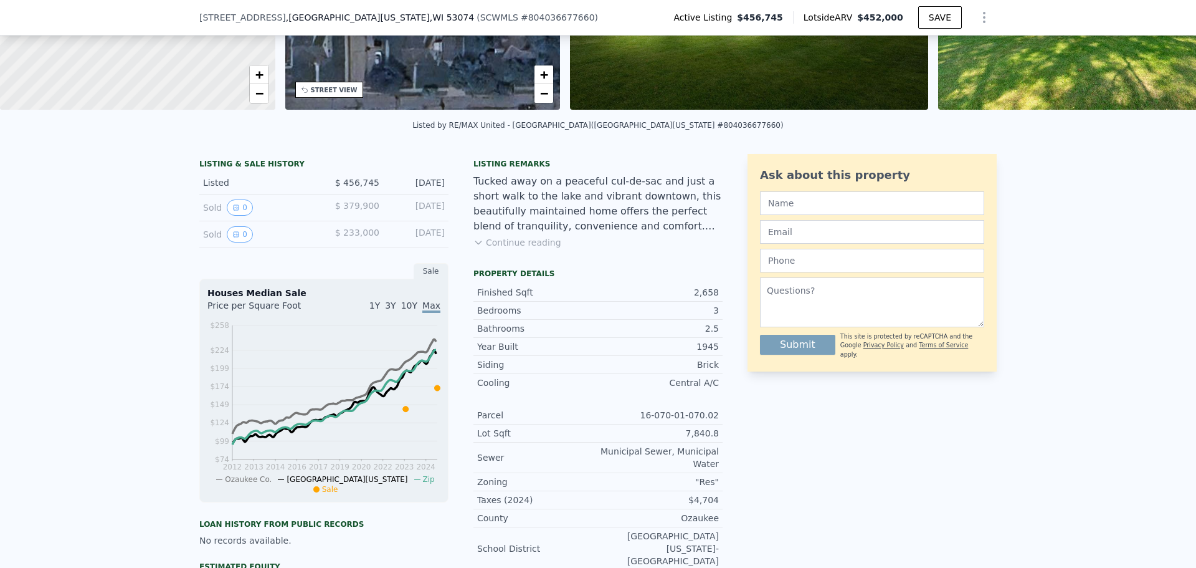
scroll to position [307, 0]
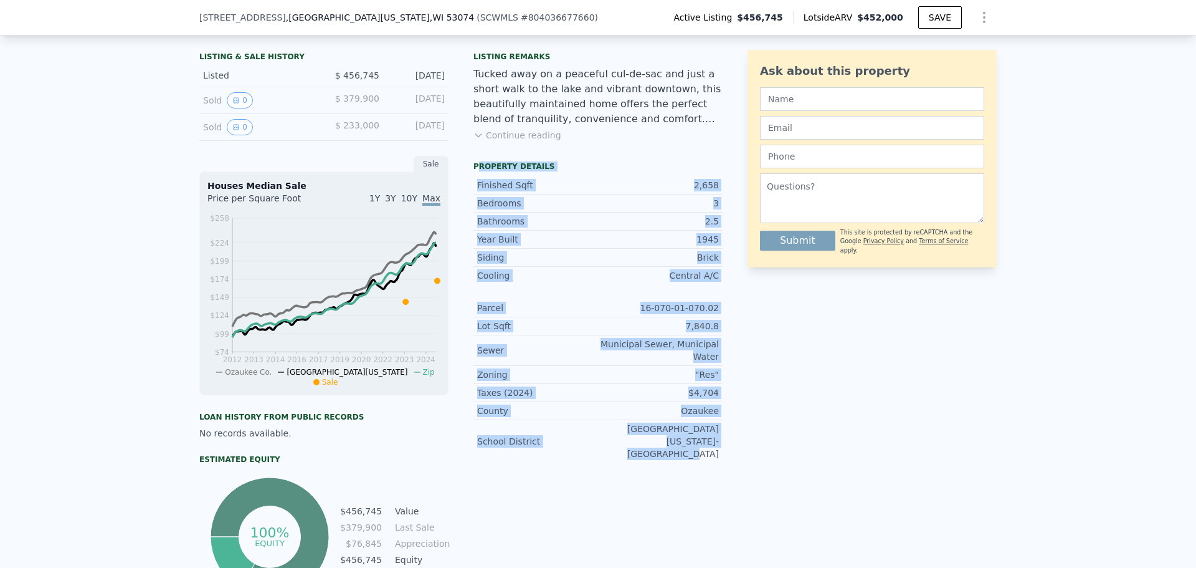
drag, startPoint x: 473, startPoint y: 179, endPoint x: 764, endPoint y: 452, distance: 398.4
click at [725, 453] on div "LISTING & SALE HISTORY Listed $ 456,745 [DATE] Sold 0 $ 379,900 [DATE] Sold 0 $…" at bounding box center [597, 323] width 797 height 552
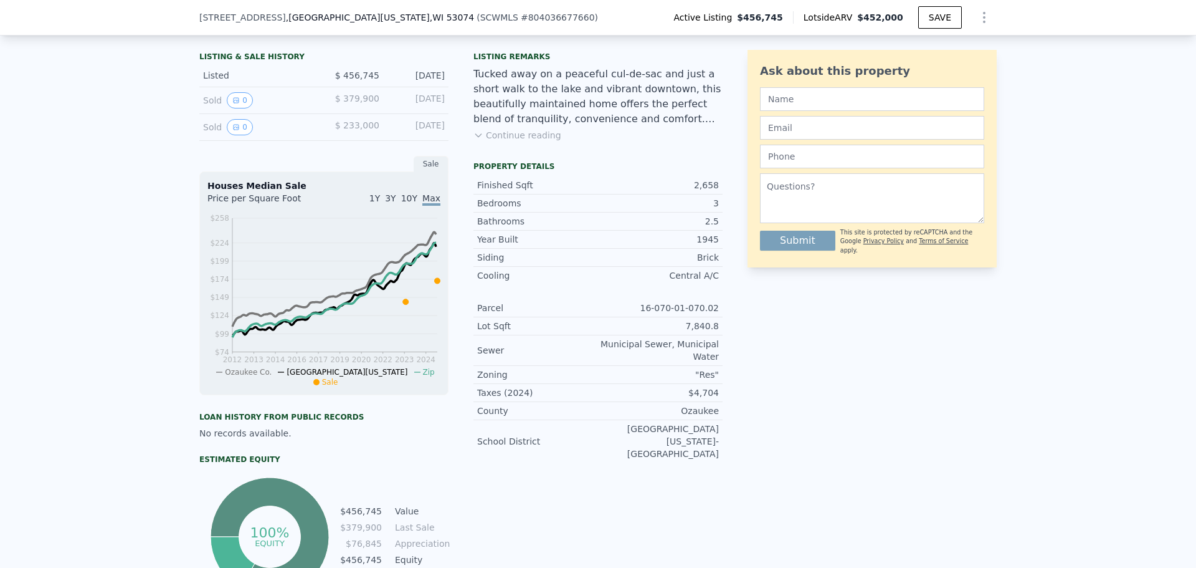
click at [814, 456] on div "Ask about this property Submit This site is protected by reCAPTCHA and the Goog…" at bounding box center [872, 323] width 249 height 552
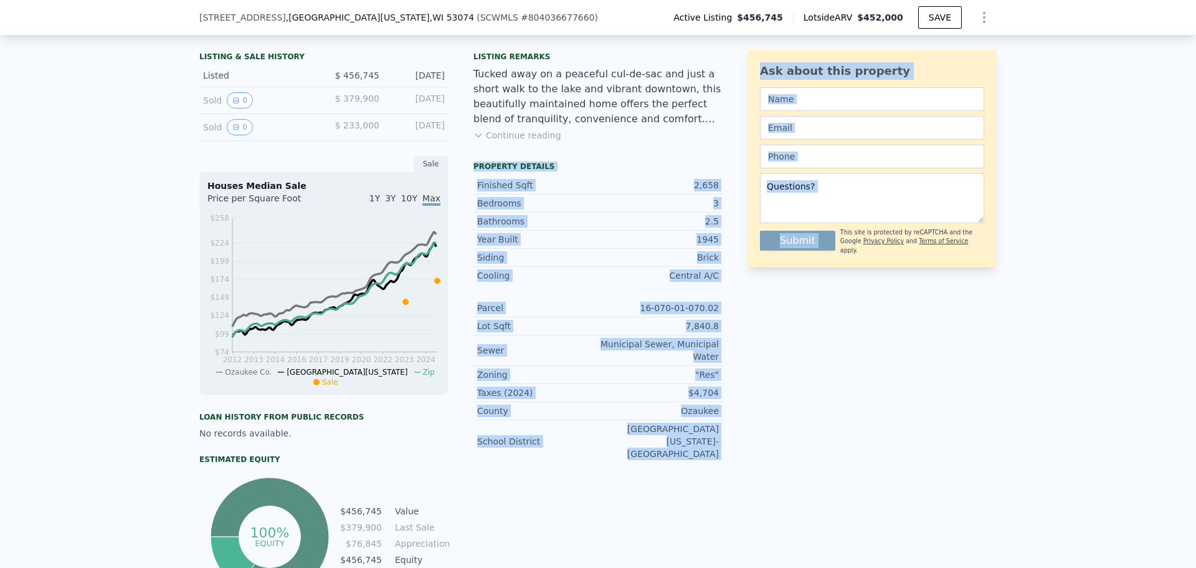
drag, startPoint x: 814, startPoint y: 456, endPoint x: 469, endPoint y: 179, distance: 442.7
click at [469, 179] on div "LISTING & SALE HISTORY Listed $ 456,745 [DATE] Sold 0 $ 379,900 [DATE] Sold 0 $…" at bounding box center [597, 323] width 797 height 552
click at [473, 171] on div "Property details" at bounding box center [597, 166] width 249 height 10
drag, startPoint x: 471, startPoint y: 176, endPoint x: 705, endPoint y: 467, distance: 373.0
click at [703, 467] on div "Property details Finished Sqft 2,658 Bedrooms 3 Bathrooms 2.5 Year Built 1945 S…" at bounding box center [597, 316] width 249 height 311
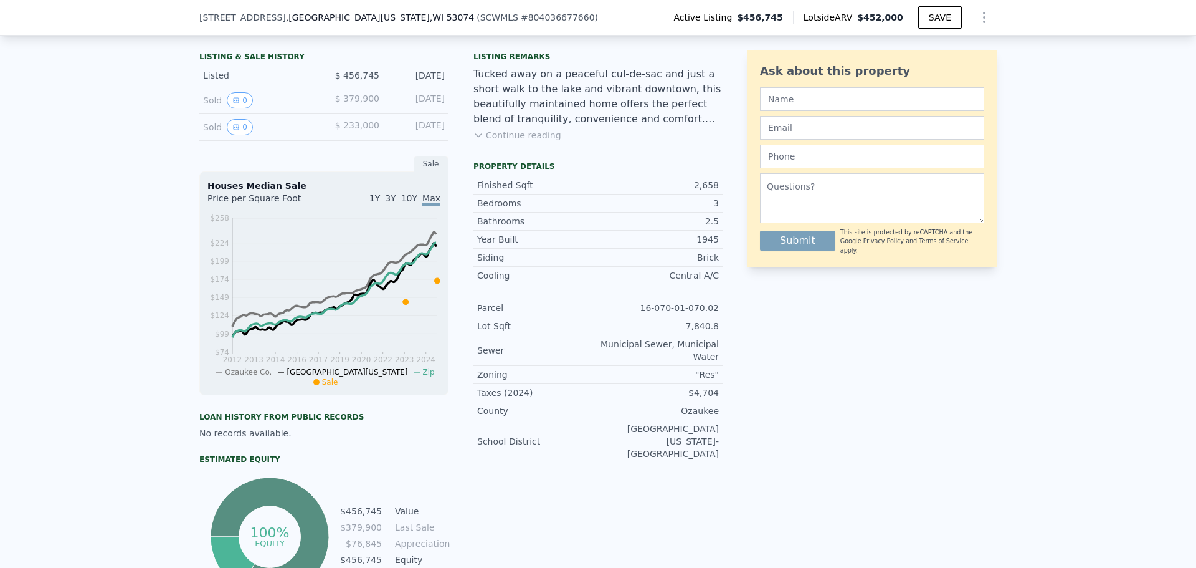
click at [748, 455] on div "Ask about this property Submit This site is protected by reCAPTCHA and the Goog…" at bounding box center [872, 323] width 249 height 552
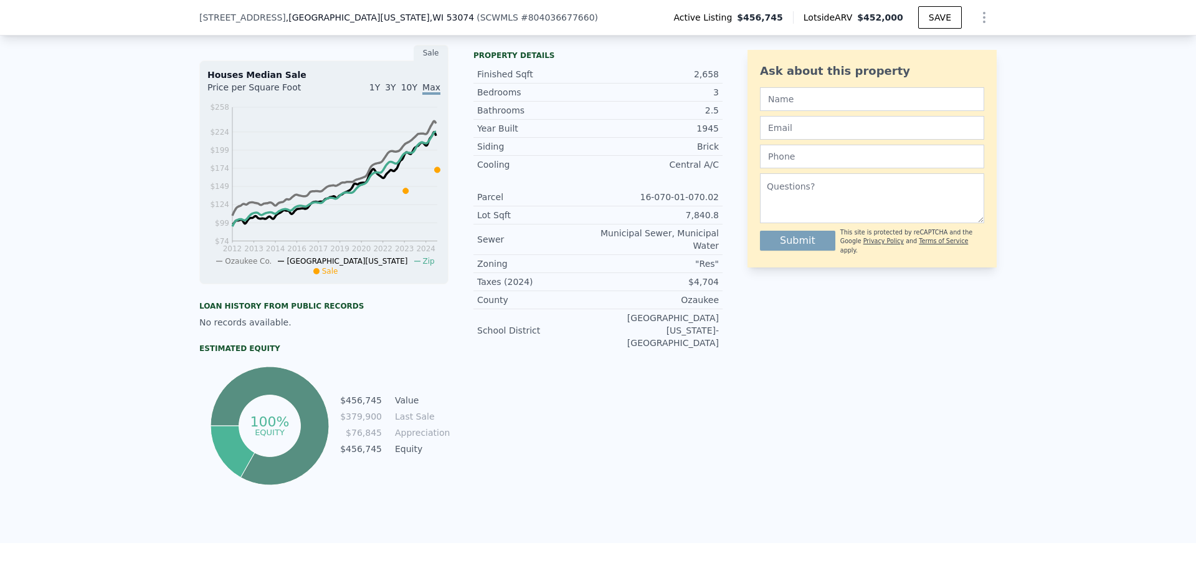
scroll to position [494, 0]
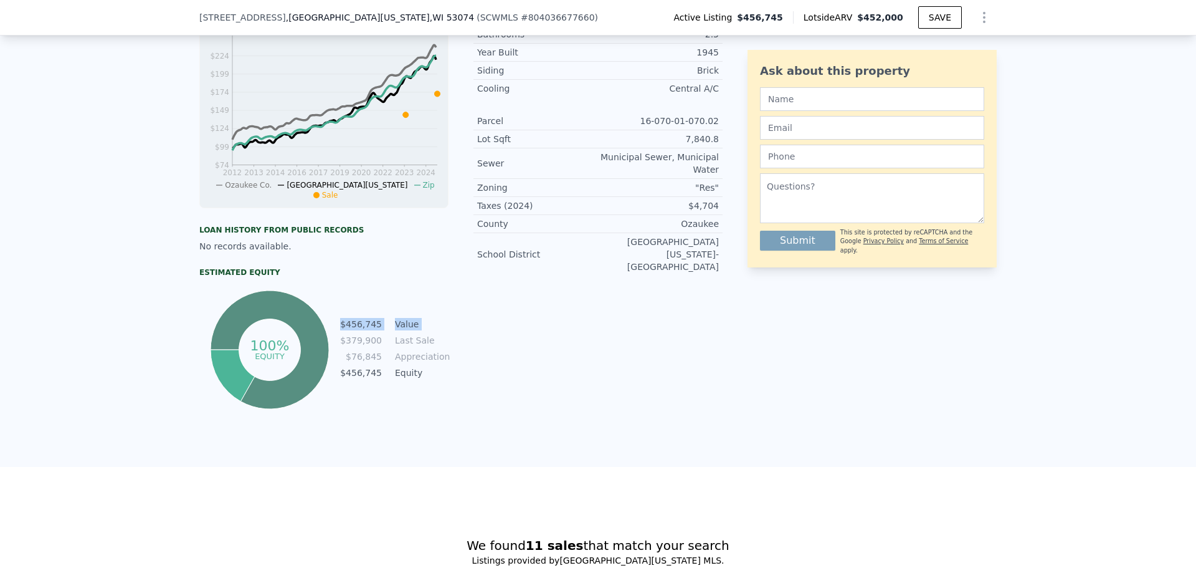
drag, startPoint x: 344, startPoint y: 351, endPoint x: 455, endPoint y: 380, distance: 114.1
click at [455, 380] on div "LISTING & SALE HISTORY Listed $ 456,745 [DATE] Sold 0 $ 379,900 [DATE] Sold 0 $…" at bounding box center [460, 136] width 523 height 552
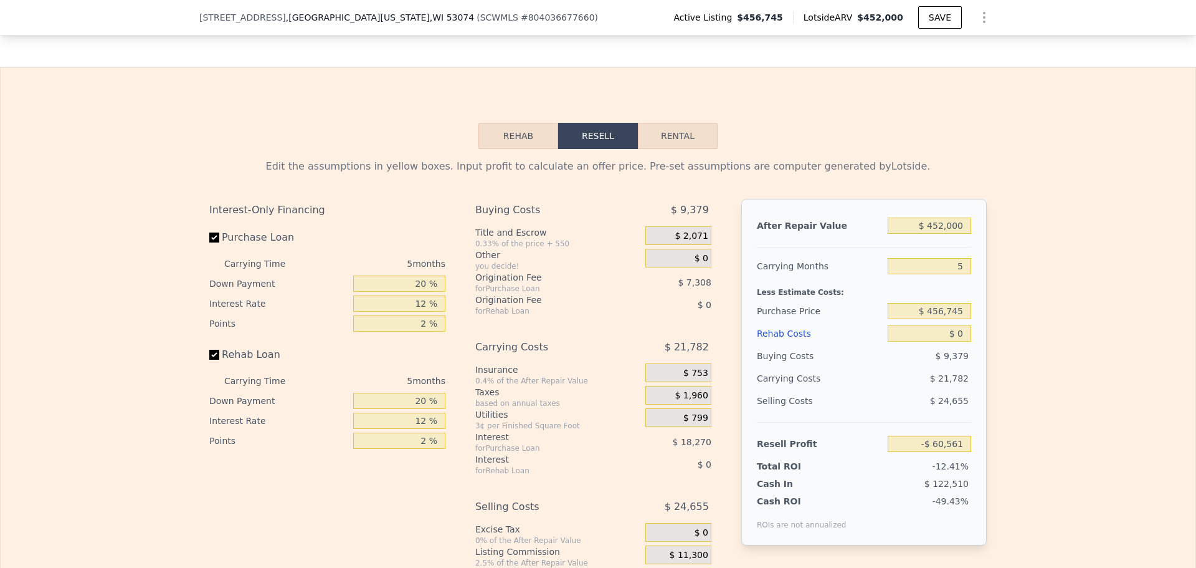
scroll to position [1740, 0]
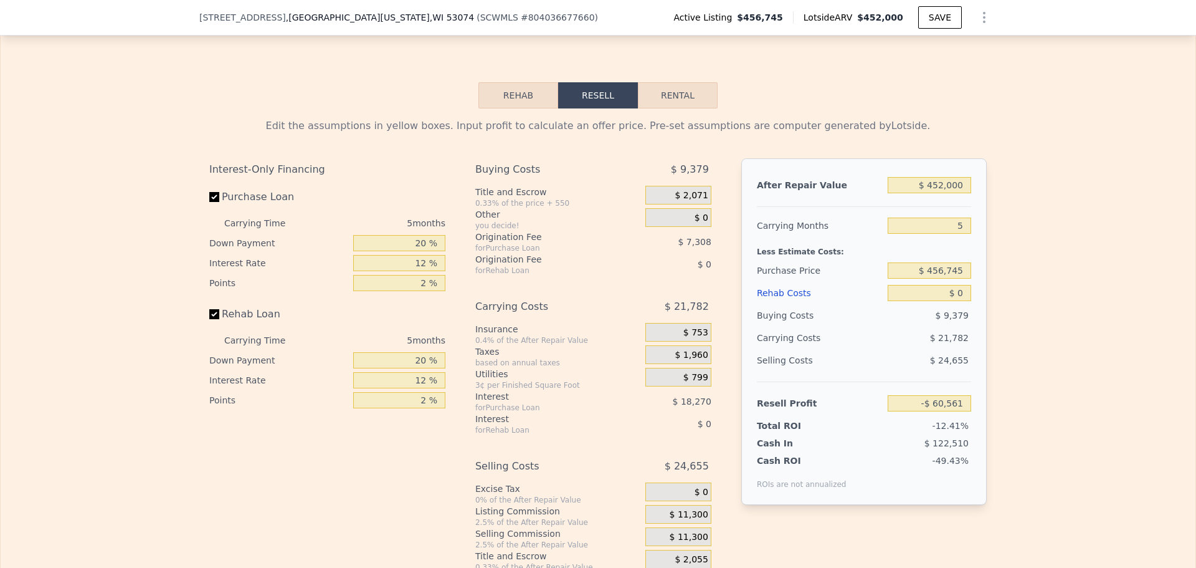
click at [666, 108] on button "Rental" at bounding box center [678, 95] width 80 height 26
select select "30"
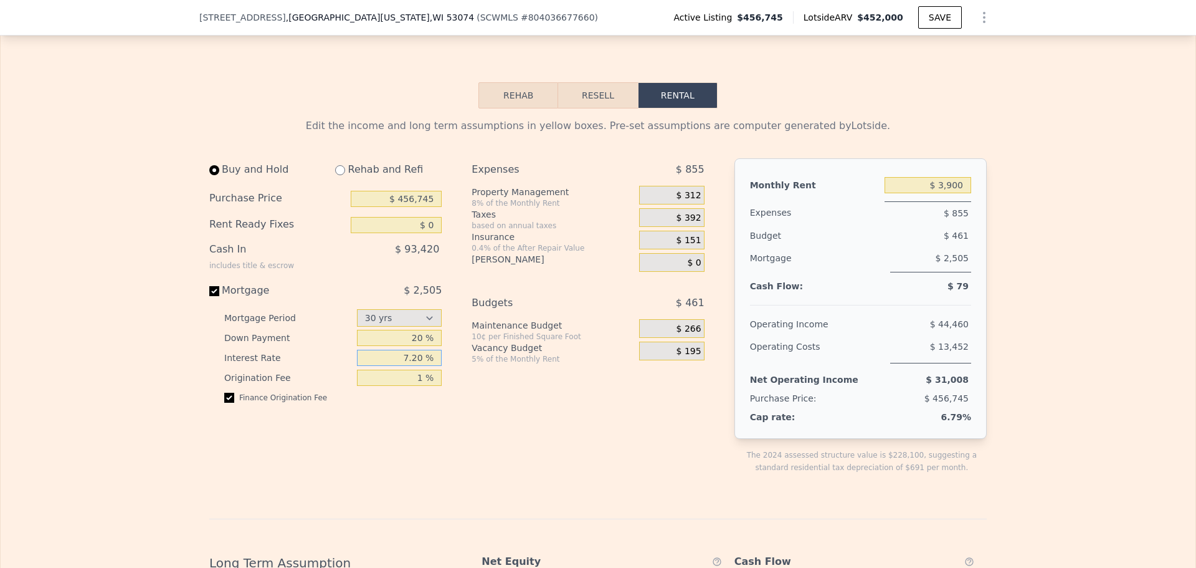
drag, startPoint x: 399, startPoint y: 379, endPoint x: 464, endPoint y: 379, distance: 64.8
click at [464, 379] on div "Buy and Hold Rehab and Refi Purchase Price $ 456,745 Rent Ready Fixes $ 0 Cash …" at bounding box center [461, 325] width 505 height 335
type input "6.5 %"
type input "0 %"
click at [594, 447] on div "Expenses $ 855 Property Management 8% of the Monthly Rent $ 312 Taxes based on …" at bounding box center [593, 325] width 242 height 335
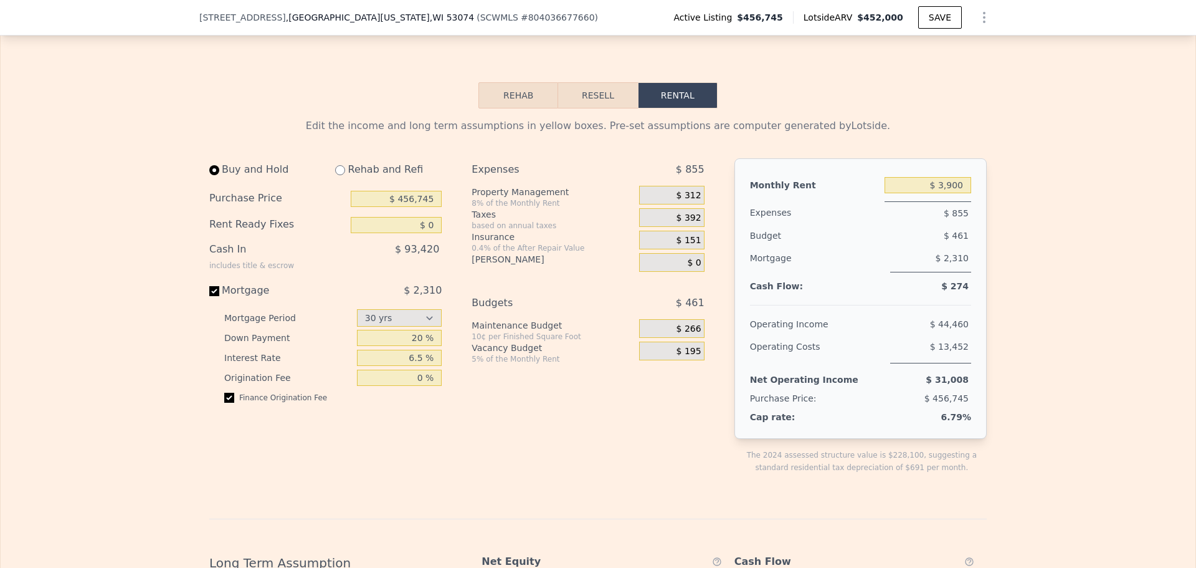
click at [270, 412] on div "Finance Origination Fee" at bounding box center [332, 402] width 217 height 20
click at [225, 402] on input "checkbox" at bounding box center [229, 397] width 10 height 10
checkbox input "false"
click at [411, 346] on input "20 %" at bounding box center [399, 338] width 85 height 16
drag, startPoint x: 397, startPoint y: 359, endPoint x: 463, endPoint y: 355, distance: 66.8
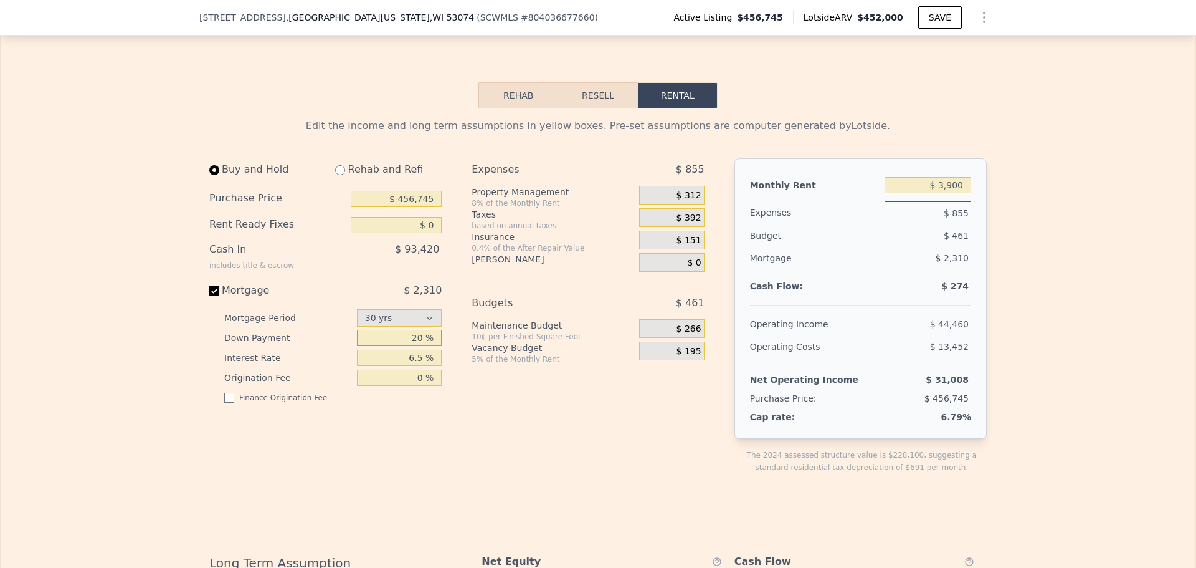
click at [463, 355] on div "Buy and Hold Rehab and Refi Purchase Price $ 456,745 Rent Ready Fixes $ 0 Cash …" at bounding box center [461, 325] width 505 height 335
click at [387, 346] on input "20 %" at bounding box center [399, 338] width 85 height 16
drag, startPoint x: 387, startPoint y: 358, endPoint x: 420, endPoint y: 355, distance: 32.5
click at [420, 346] on input "20 %" at bounding box center [399, 338] width 85 height 16
type input "18 %"
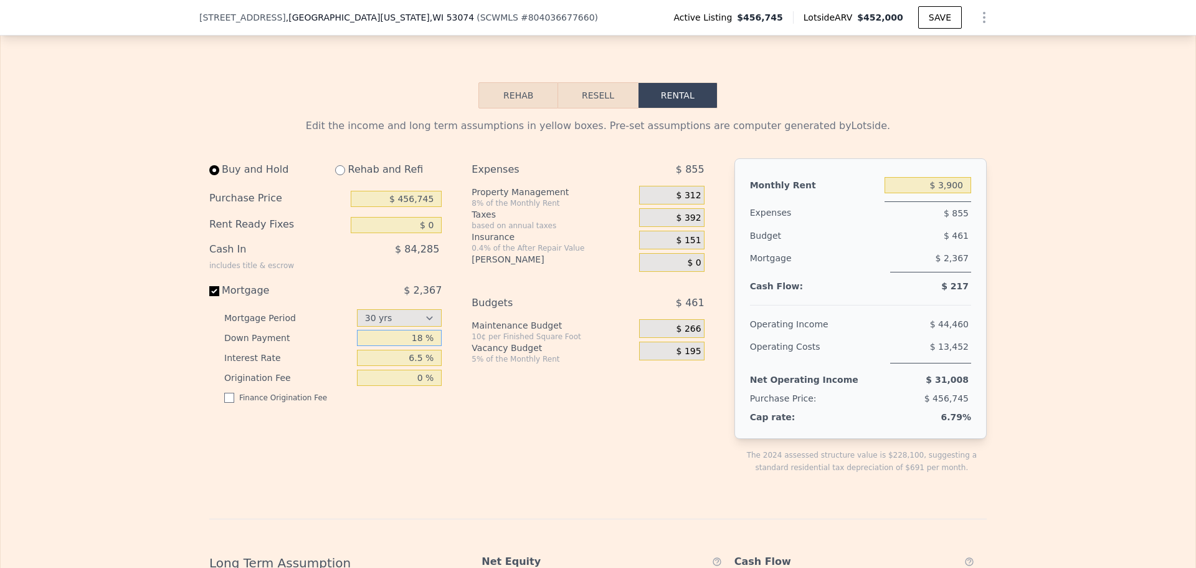
click at [381, 346] on input "18 %" at bounding box center [399, 338] width 85 height 16
click at [531, 399] on div "Expenses $ 855 Property Management 8% of the Monthly Rent $ 312 Taxes based on …" at bounding box center [593, 325] width 242 height 335
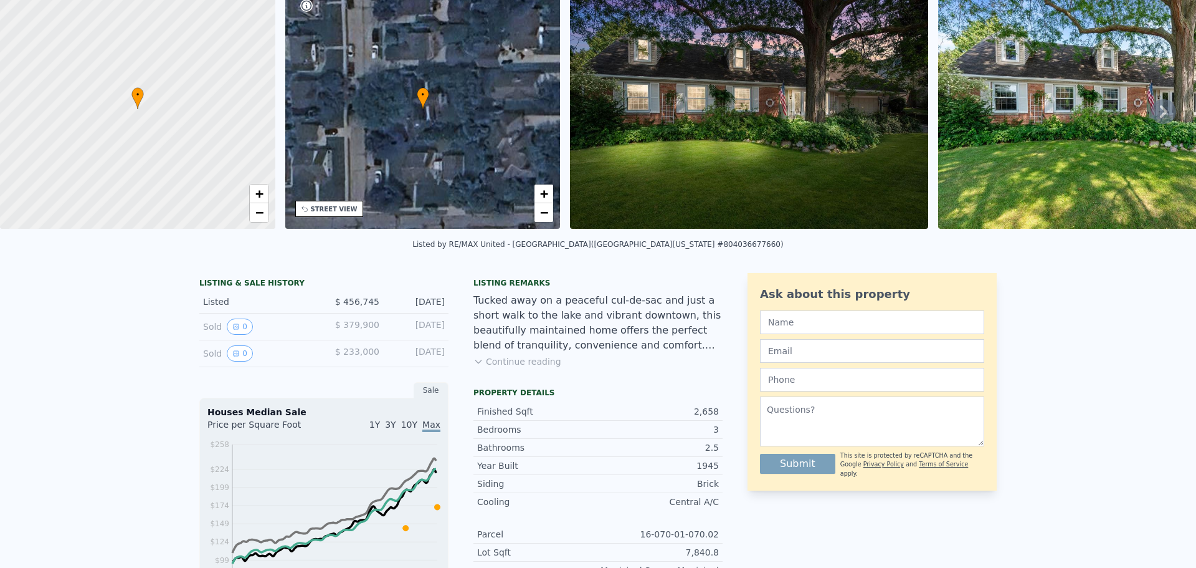
scroll to position [0, 0]
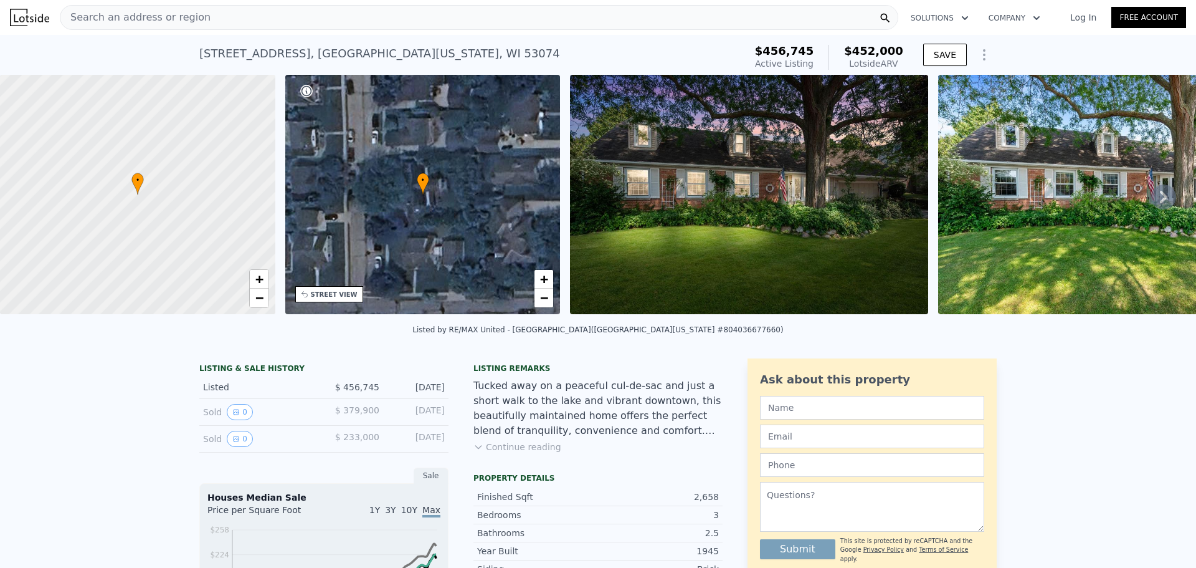
click at [1160, 199] on icon at bounding box center [1163, 197] width 7 height 12
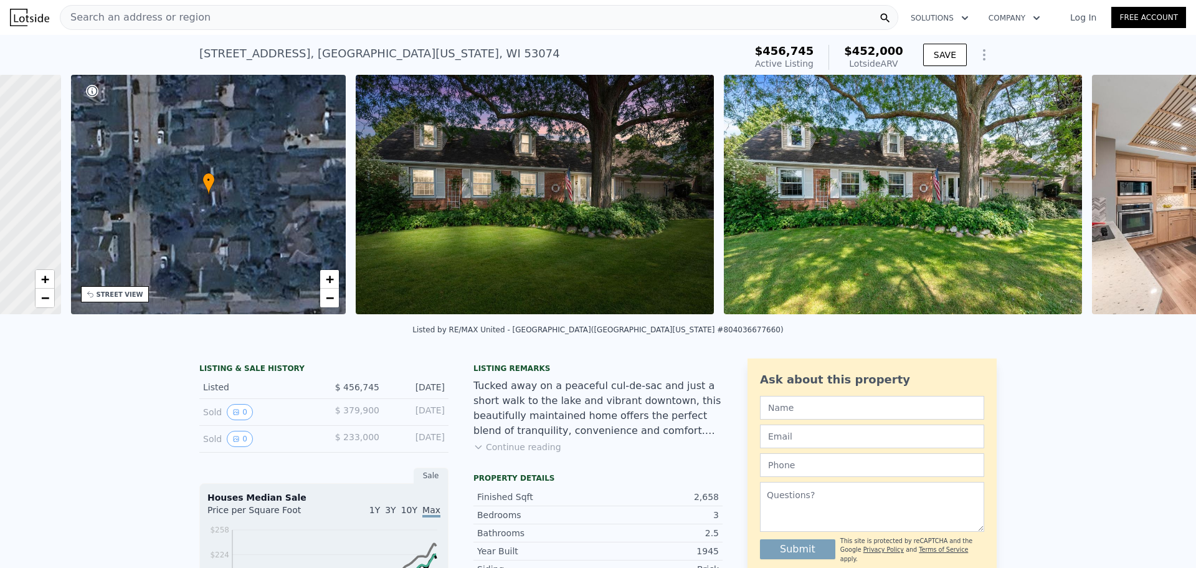
scroll to position [0, 290]
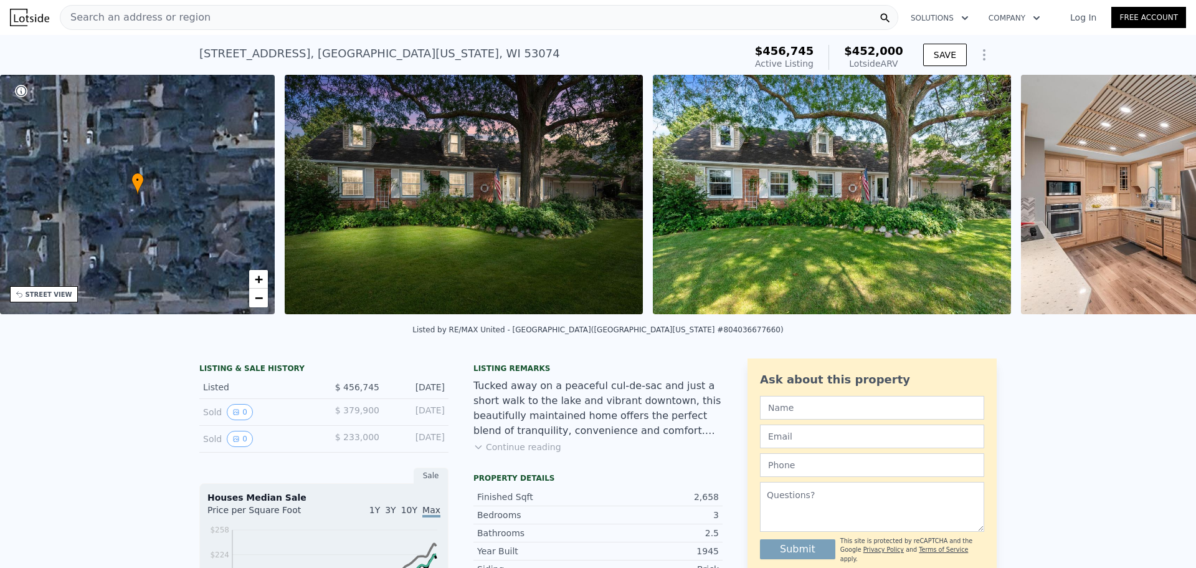
click at [1154, 199] on img at bounding box center [1200, 194] width 358 height 239
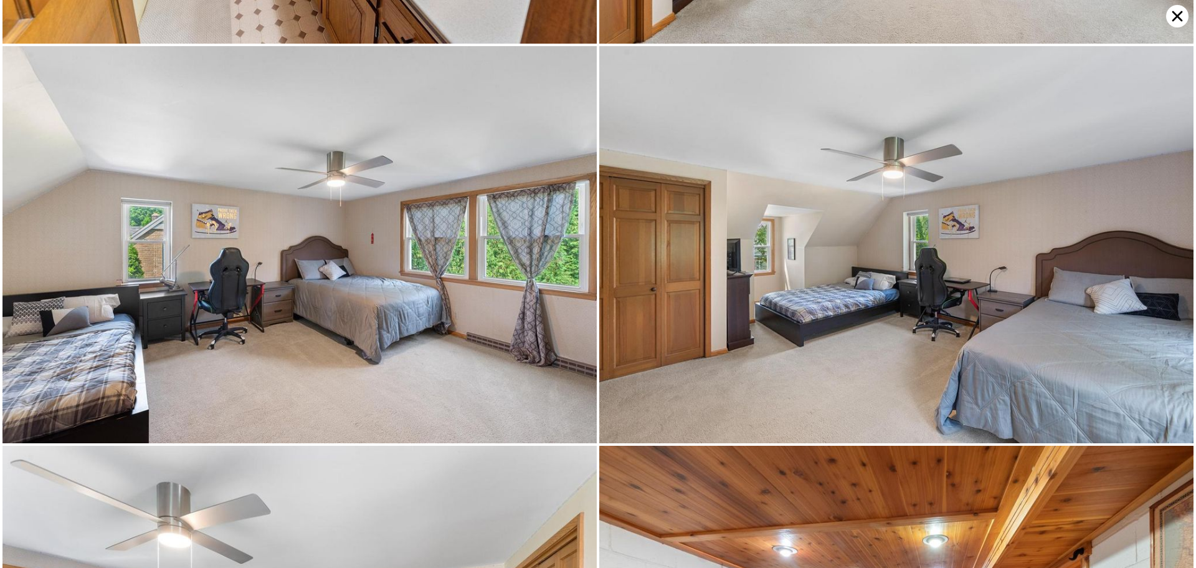
scroll to position [4360, 0]
